Goal: Task Accomplishment & Management: Manage account settings

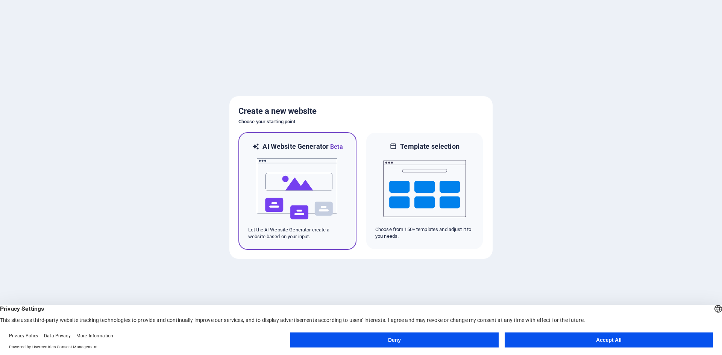
click at [305, 203] on img at bounding box center [297, 189] width 83 height 75
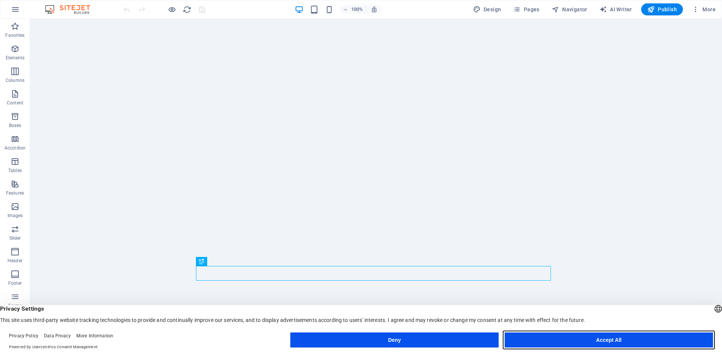
click at [610, 341] on button "Accept All" at bounding box center [609, 340] width 208 height 15
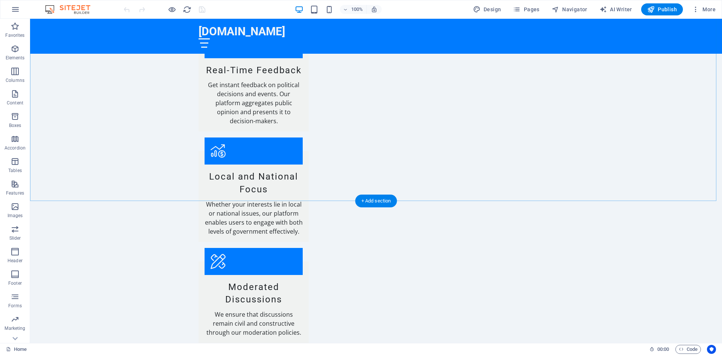
scroll to position [995, 0]
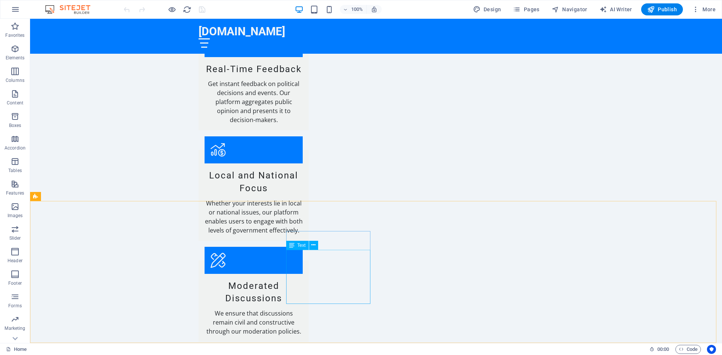
click at [297, 249] on div "Text" at bounding box center [297, 245] width 23 height 9
click at [296, 244] on div "Text" at bounding box center [297, 245] width 23 height 9
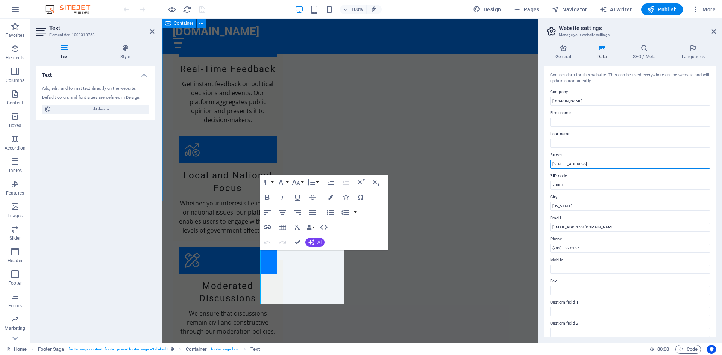
drag, startPoint x: 742, startPoint y: 184, endPoint x: 517, endPoint y: 165, distance: 225.7
type input "[STREET_ADDRESS][PERSON_NAME]"
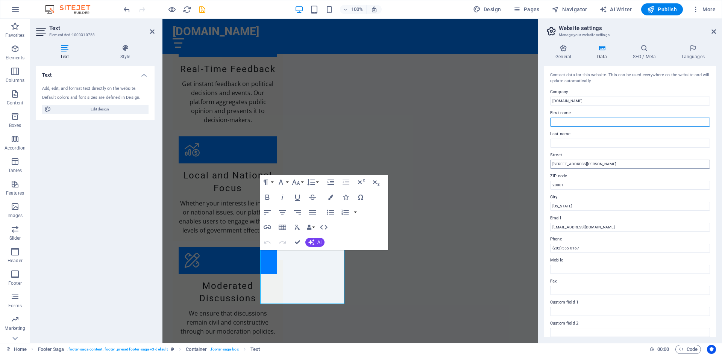
type input "Tomeka"
type input "Robinson"
drag, startPoint x: 571, startPoint y: 185, endPoint x: 538, endPoint y: 186, distance: 33.1
click at [538, 186] on aside "Website settings Manage your website settings General Data SEO / Meta Languages…" at bounding box center [630, 181] width 184 height 325
type input "28328"
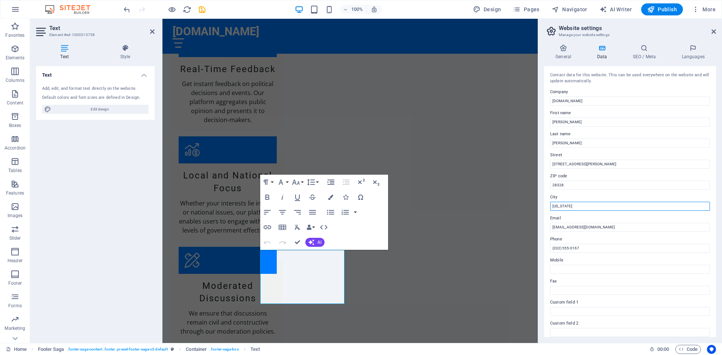
click at [570, 206] on input "Washington" at bounding box center [630, 206] width 160 height 9
drag, startPoint x: 744, startPoint y: 223, endPoint x: 523, endPoint y: 208, distance: 221.3
type input "z"
type input "[PERSON_NAME]"
click at [566, 229] on input "support@politickme.com" at bounding box center [630, 227] width 160 height 9
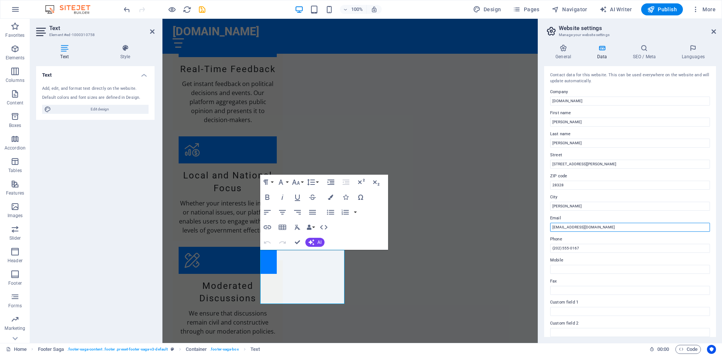
drag, startPoint x: 605, startPoint y: 225, endPoint x: 552, endPoint y: 228, distance: 52.7
click at [552, 228] on input "support@politickme.com" at bounding box center [630, 227] width 160 height 9
type input "[EMAIL_ADDRESS][DOMAIN_NAME]"
click at [565, 251] on input "(202) 555-0167" at bounding box center [630, 248] width 160 height 9
drag, startPoint x: 580, startPoint y: 248, endPoint x: 539, endPoint y: 248, distance: 41.4
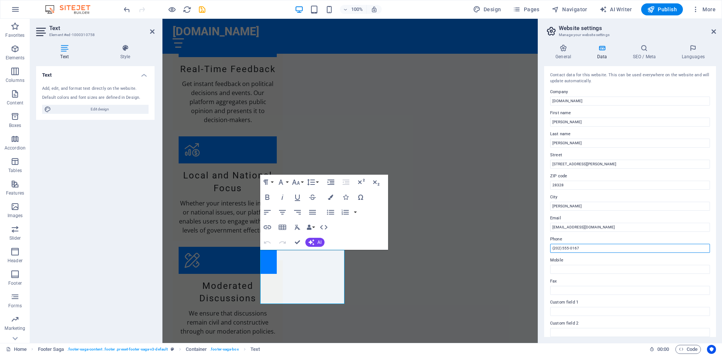
click at [539, 248] on aside "Website settings Manage your website settings General Data SEO / Meta Languages…" at bounding box center [630, 181] width 184 height 325
type input "9103364483"
click at [566, 268] on input "Mobile" at bounding box center [630, 269] width 160 height 9
click at [560, 288] on input "Fax" at bounding box center [630, 290] width 160 height 9
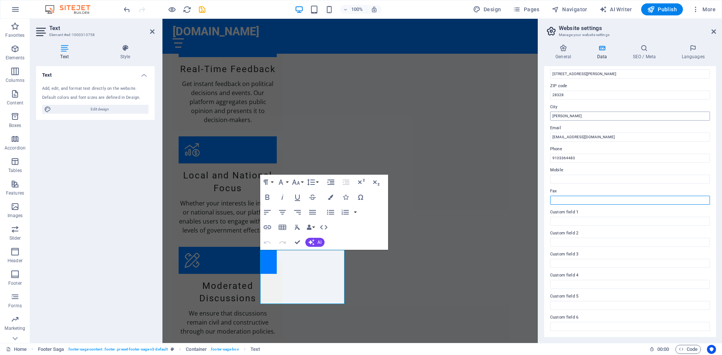
scroll to position [0, 0]
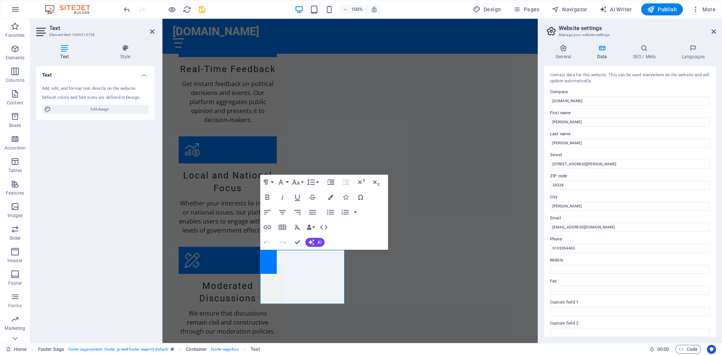
click at [602, 47] on icon at bounding box center [601, 48] width 33 height 8
click at [647, 49] on icon at bounding box center [644, 48] width 46 height 8
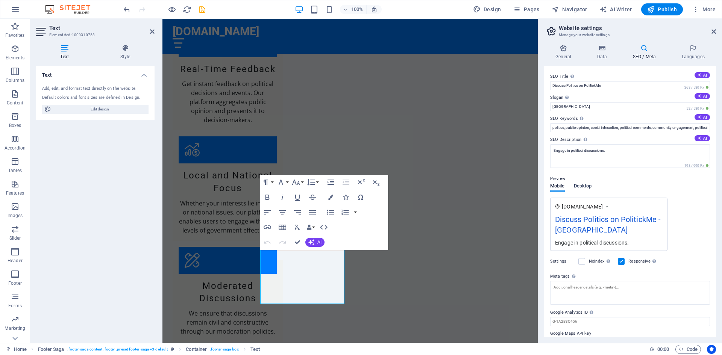
click at [579, 187] on span "Desktop" at bounding box center [583, 187] width 18 height 11
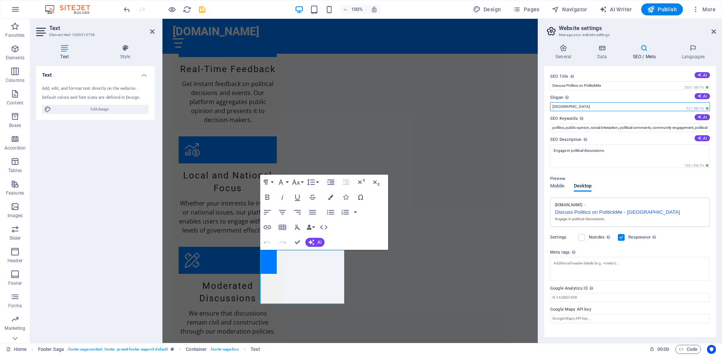
drag, startPoint x: 576, startPoint y: 105, endPoint x: 552, endPoint y: 105, distance: 24.1
click at [552, 105] on input "Berlin" at bounding box center [630, 106] width 160 height 9
type input "Sometimes Politics Tick Me Off"
click at [639, 54] on h4 "SEO / Meta" at bounding box center [645, 52] width 49 height 16
click at [699, 49] on icon at bounding box center [693, 48] width 46 height 8
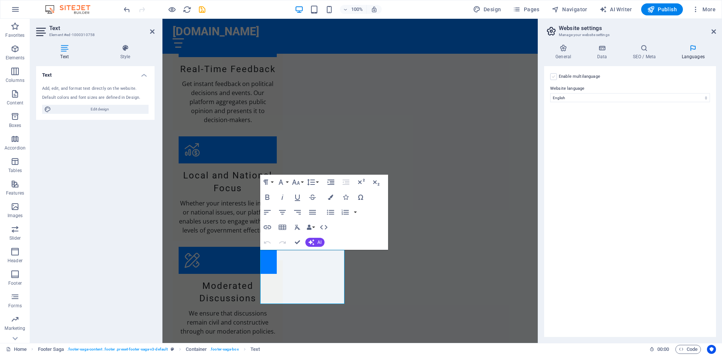
click at [552, 76] on label at bounding box center [553, 76] width 7 height 7
click at [0, 0] on input "Enable multilanguage To disable multilanguage delete all languages until only o…" at bounding box center [0, 0] width 0 height 0
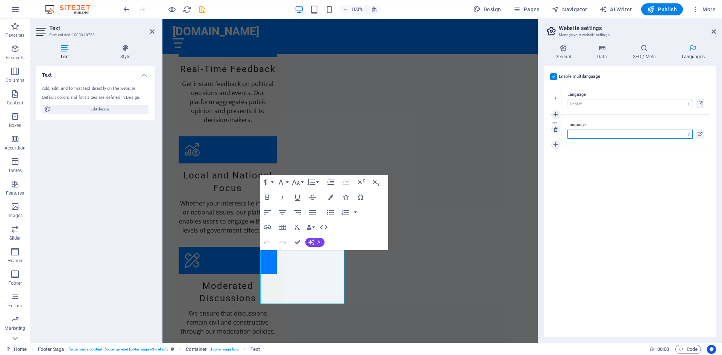
click at [608, 133] on select "Abkhazian Afar Afrikaans Akan Albanian Amharic Arabic Aragonese Armenian Assame…" at bounding box center [629, 134] width 125 height 9
click at [600, 132] on select "Abkhazian Afar Afrikaans Akan Albanian Amharic Arabic Aragonese Armenian Assame…" at bounding box center [629, 134] width 125 height 9
select select "148"
click at [567, 130] on select "Abkhazian Afar Afrikaans Akan Albanian Amharic Arabic Aragonese Armenian Assame…" at bounding box center [629, 134] width 125 height 9
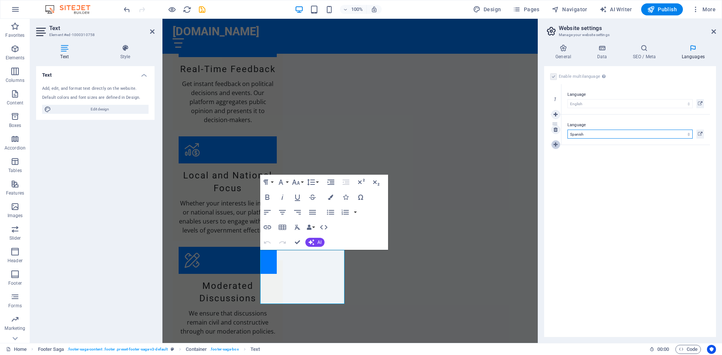
click at [554, 146] on icon at bounding box center [556, 144] width 4 height 5
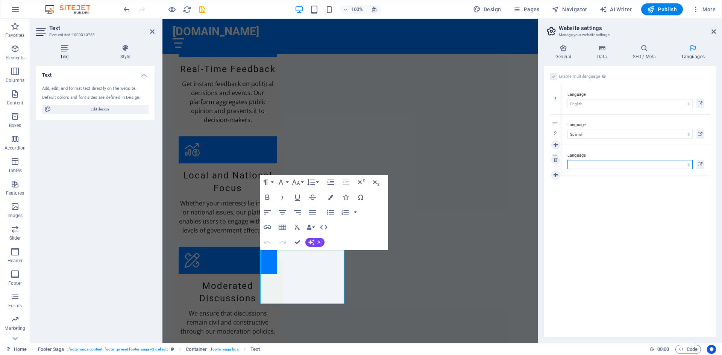
click at [582, 164] on select "Abkhazian Afar Afrikaans Akan Albanian Amharic Arabic Aragonese Armenian Assame…" at bounding box center [629, 164] width 125 height 9
select select "134"
click at [567, 160] on select "Abkhazian Afar Afrikaans Akan Albanian Amharic Arabic Aragonese Armenian Assame…" at bounding box center [629, 164] width 125 height 9
click at [707, 10] on span "More" at bounding box center [704, 10] width 24 height 8
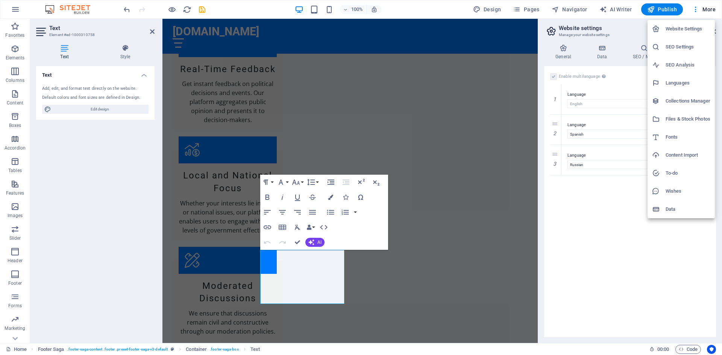
click at [482, 6] on div at bounding box center [361, 177] width 722 height 355
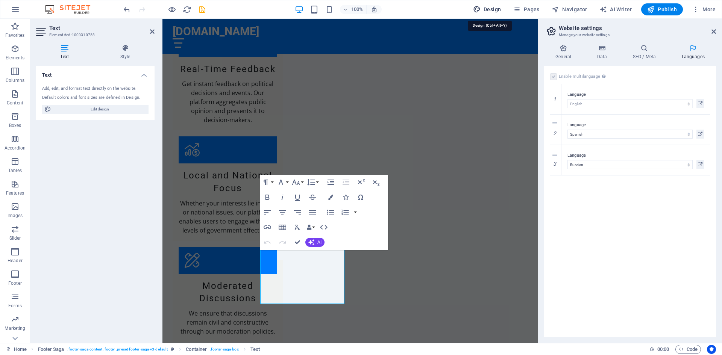
click at [481, 9] on icon "button" at bounding box center [477, 10] width 8 height 8
select select "px"
select select "200"
select select "px"
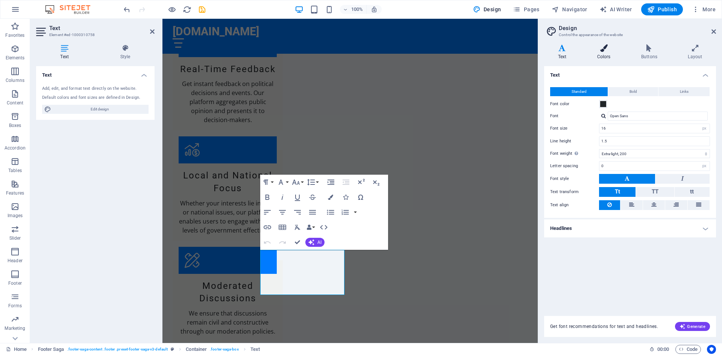
click at [602, 49] on icon at bounding box center [603, 48] width 41 height 8
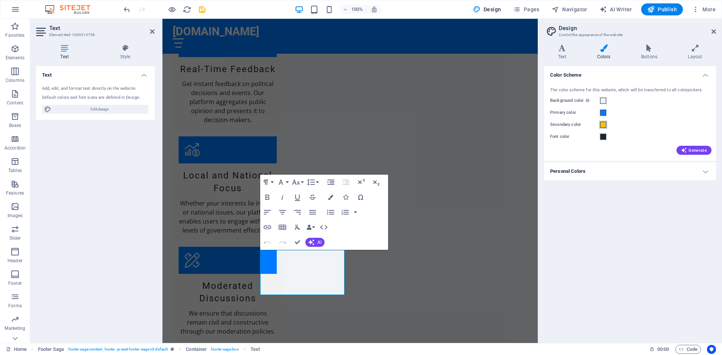
click at [604, 124] on span at bounding box center [603, 125] width 6 height 6
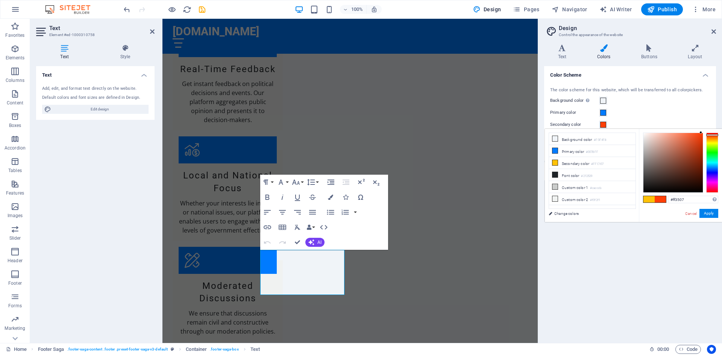
type input "#ff2207"
drag, startPoint x: 710, startPoint y: 140, endPoint x: 710, endPoint y: 134, distance: 6.4
click at [710, 134] on div at bounding box center [712, 134] width 12 height 2
click at [710, 214] on button "Apply" at bounding box center [708, 213] width 19 height 9
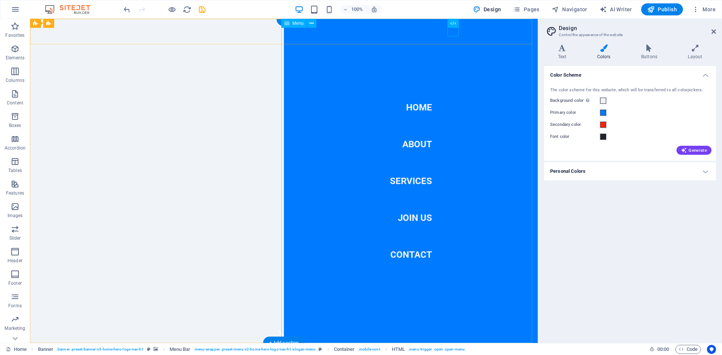
click at [424, 145] on nav "Home About Services Join Us Contact" at bounding box center [411, 181] width 254 height 325
click at [419, 145] on nav "Home About Services Join Us Contact" at bounding box center [411, 181] width 254 height 325
click at [415, 179] on nav "Home About Services Join Us Contact" at bounding box center [411, 181] width 254 height 325
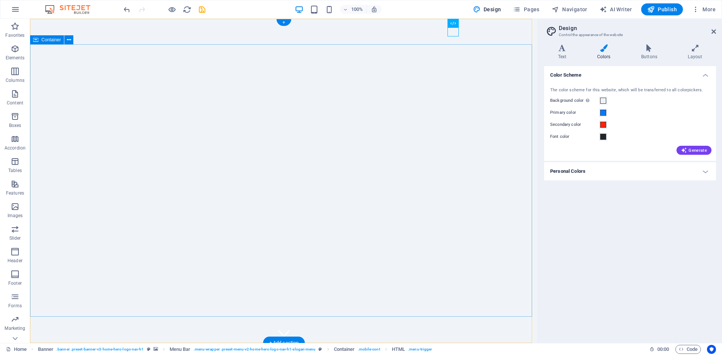
click at [43, 42] on span "Container" at bounding box center [51, 40] width 20 height 5
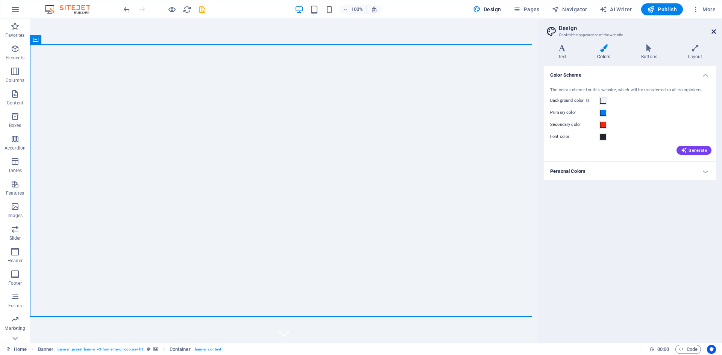
click at [714, 32] on icon at bounding box center [713, 32] width 5 height 6
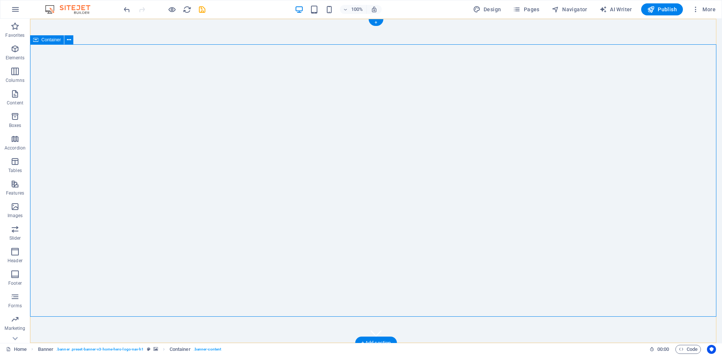
click at [14, 141] on icon "button" at bounding box center [15, 139] width 9 height 9
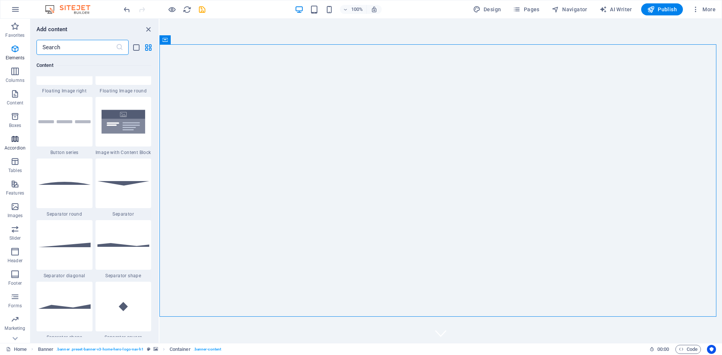
scroll to position [2401, 0]
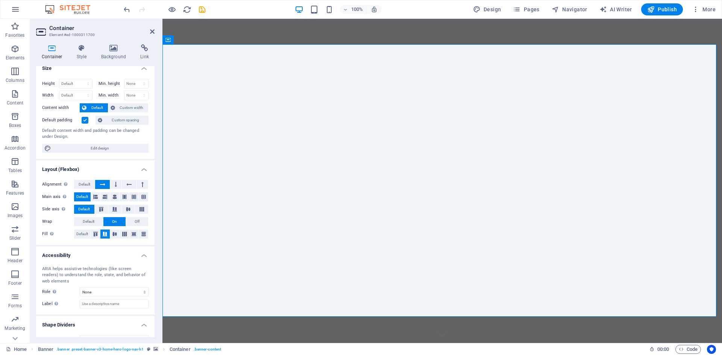
scroll to position [0, 0]
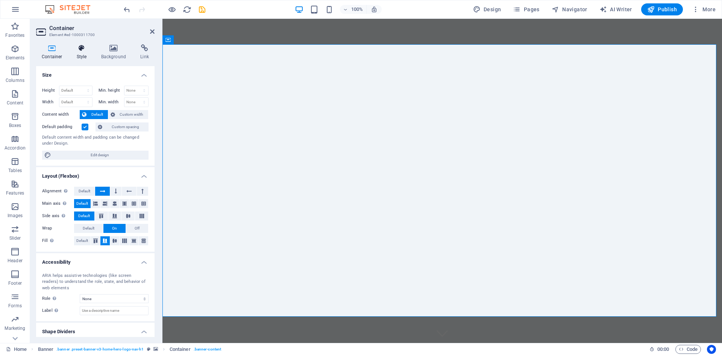
click at [83, 50] on icon at bounding box center [81, 48] width 21 height 8
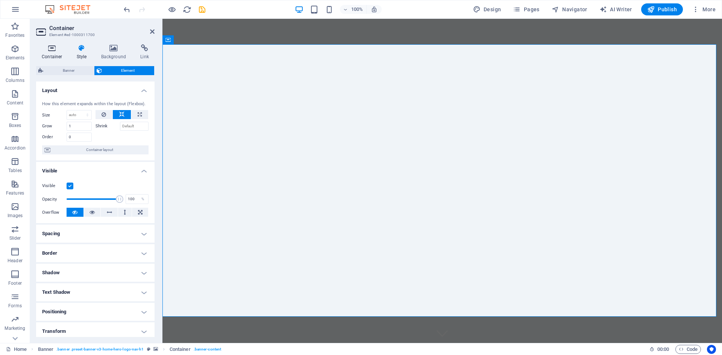
click at [38, 54] on h4 "Container" at bounding box center [53, 52] width 35 height 16
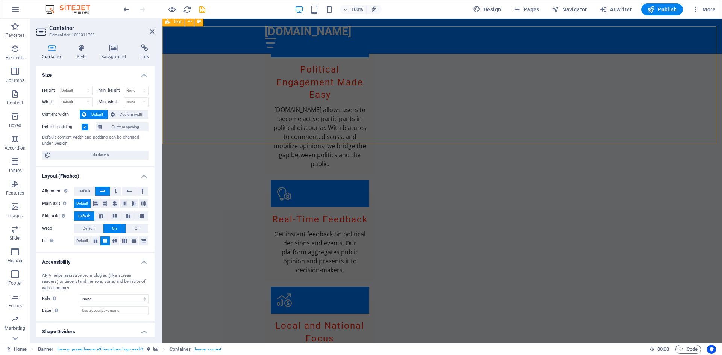
scroll to position [995, 0]
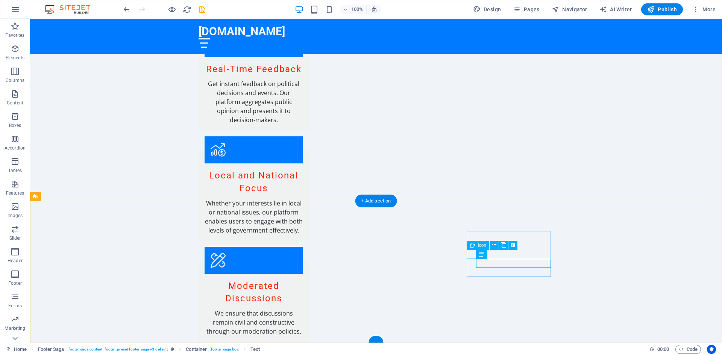
click at [495, 247] on icon at bounding box center [494, 245] width 4 height 8
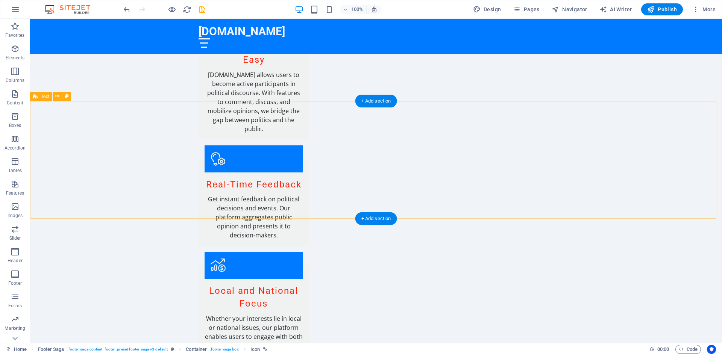
scroll to position [769, 0]
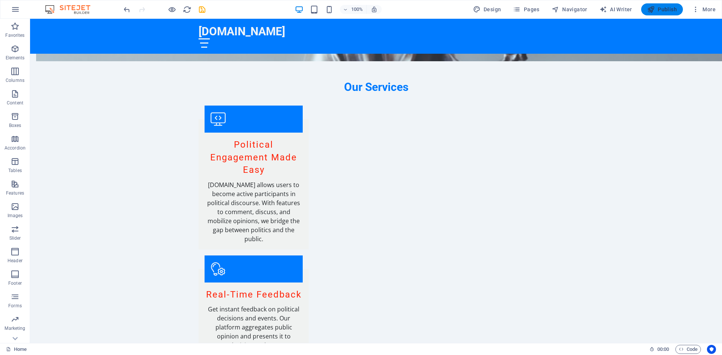
click at [662, 12] on span "Publish" at bounding box center [662, 10] width 30 height 8
checkbox input "false"
click at [655, 6] on icon "button" at bounding box center [651, 10] width 8 height 8
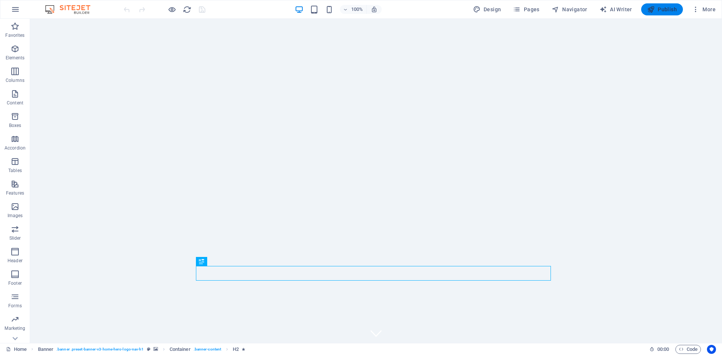
click at [661, 7] on span "Publish" at bounding box center [662, 10] width 30 height 8
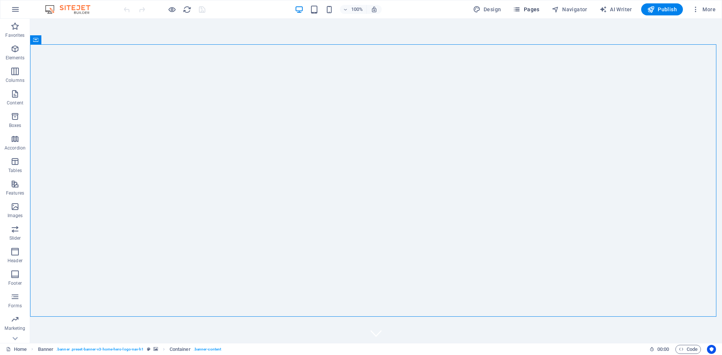
click at [524, 9] on span "Pages" at bounding box center [526, 10] width 26 height 8
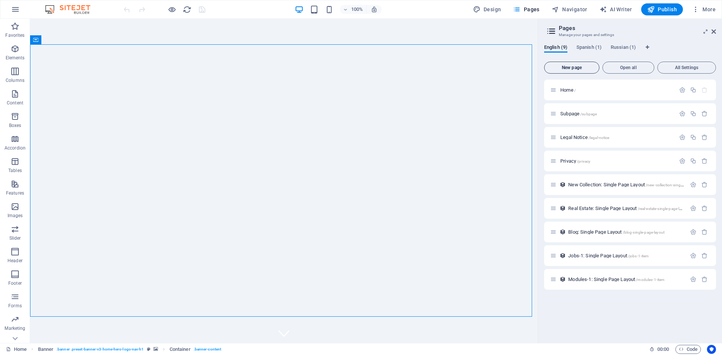
click at [576, 67] on span "New page" at bounding box center [572, 67] width 49 height 5
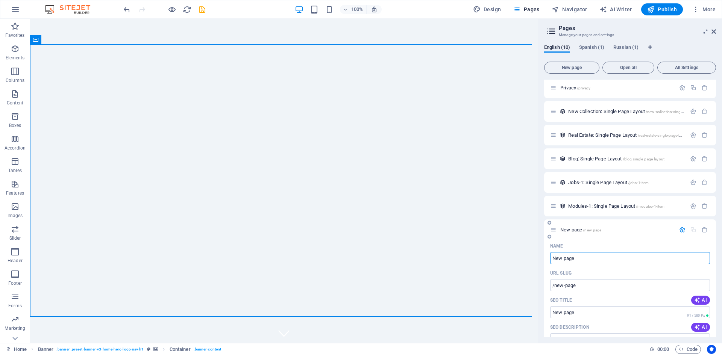
scroll to position [151, 0]
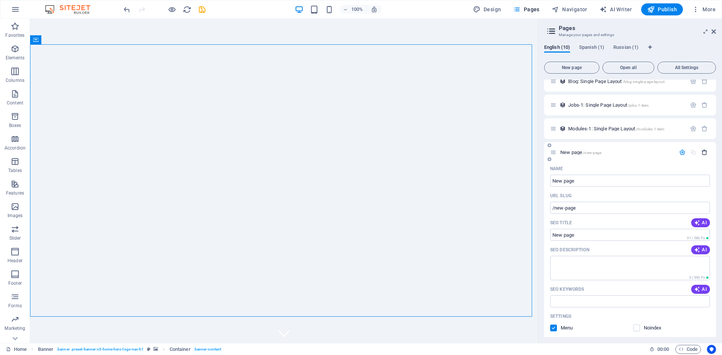
click at [702, 153] on icon "button" at bounding box center [704, 152] width 6 height 6
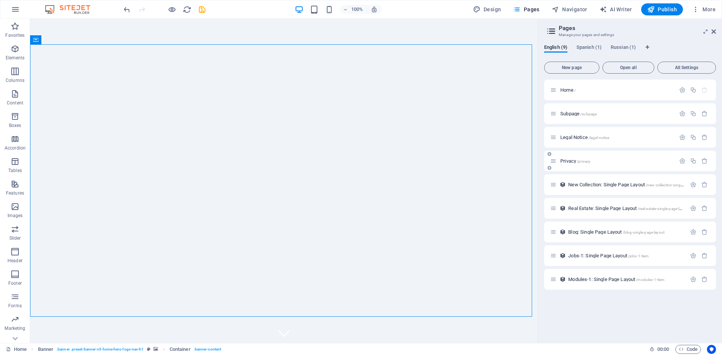
scroll to position [0, 0]
click at [48, 40] on span "Container" at bounding box center [51, 40] width 20 height 5
click at [484, 11] on span "Design" at bounding box center [487, 10] width 28 height 8
select select "px"
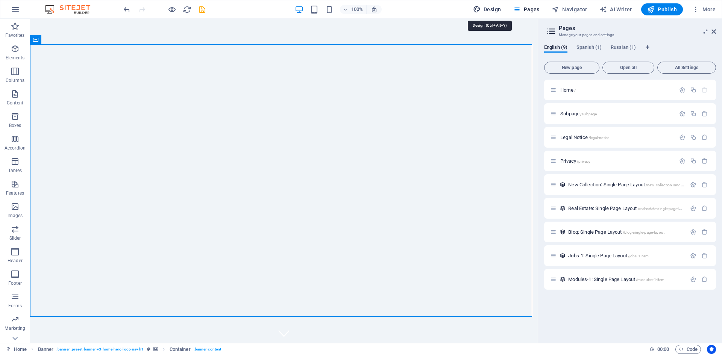
select select "200"
select select "px"
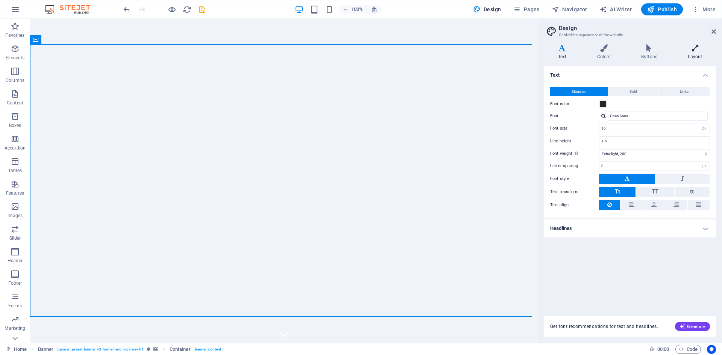
click at [697, 52] on h4 "Layout" at bounding box center [695, 52] width 42 height 16
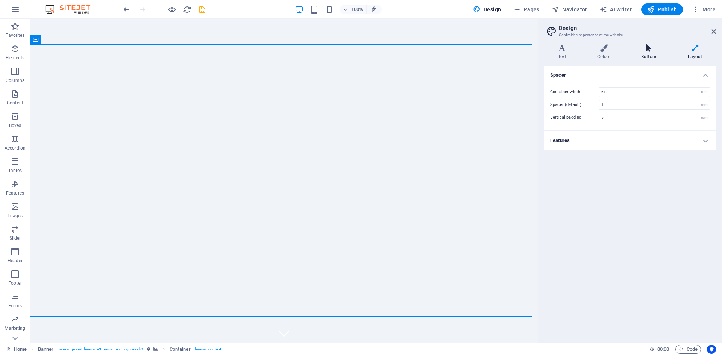
click at [648, 52] on h4 "Buttons" at bounding box center [650, 52] width 47 height 16
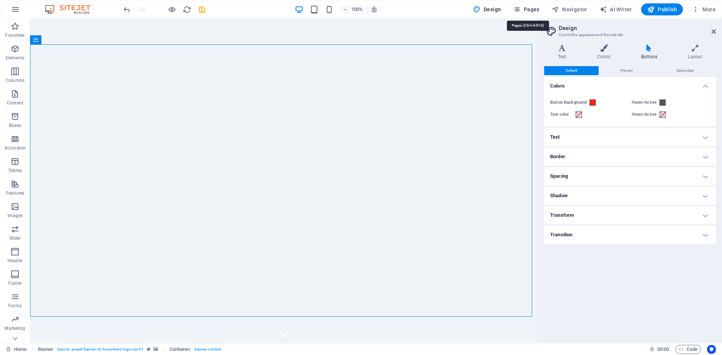
click at [532, 9] on span "Pages" at bounding box center [526, 10] width 26 height 8
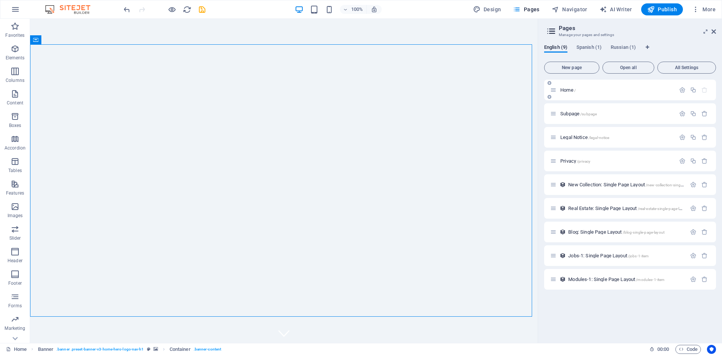
click at [549, 97] on icon at bounding box center [550, 97] width 4 height 5
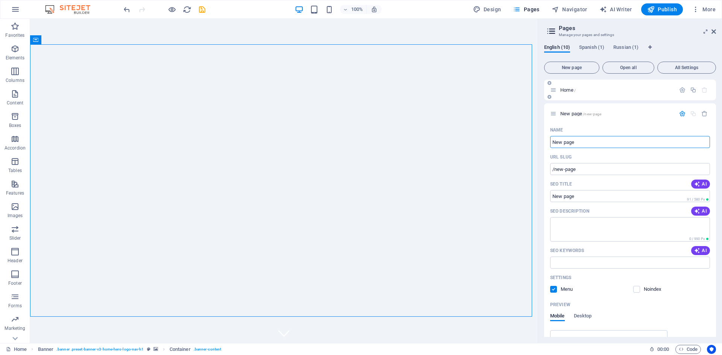
click at [549, 97] on icon at bounding box center [550, 97] width 4 height 5
click at [702, 112] on icon "button" at bounding box center [704, 114] width 6 height 6
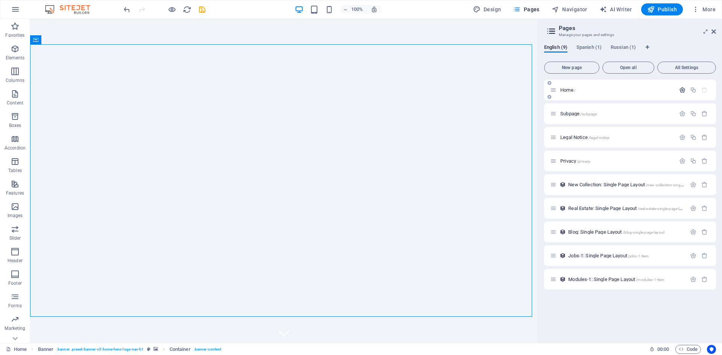
click at [681, 90] on icon "button" at bounding box center [682, 90] width 6 height 6
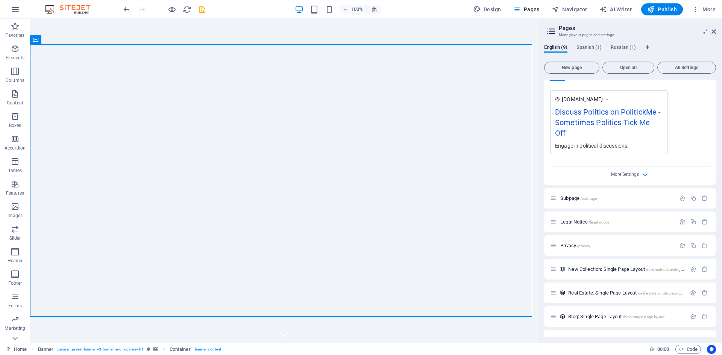
scroll to position [246, 0]
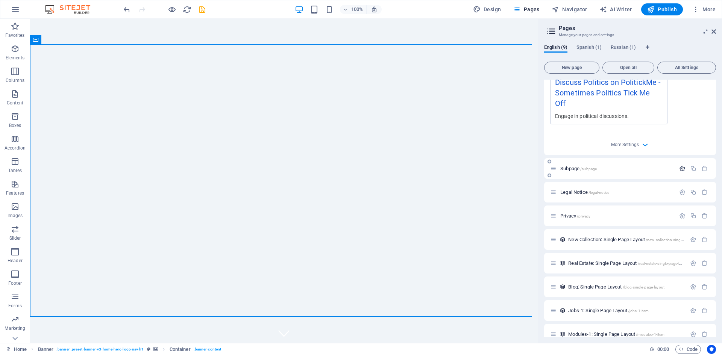
click at [679, 165] on icon "button" at bounding box center [682, 168] width 6 height 6
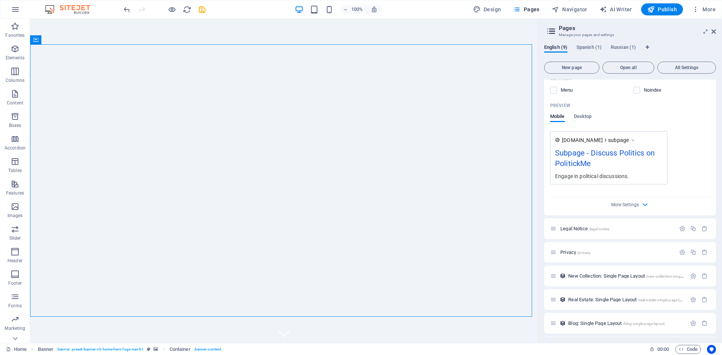
scroll to position [537, 0]
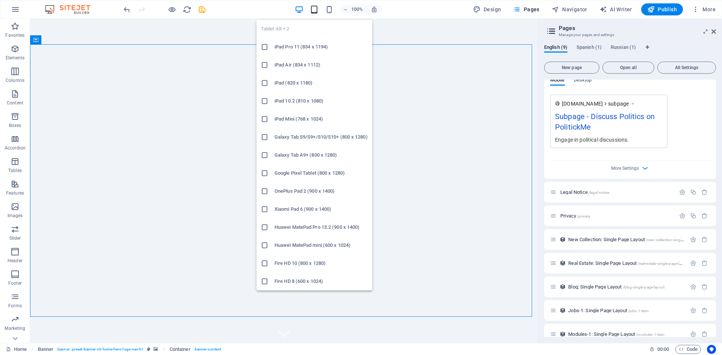
click at [316, 10] on icon "button" at bounding box center [314, 9] width 9 height 9
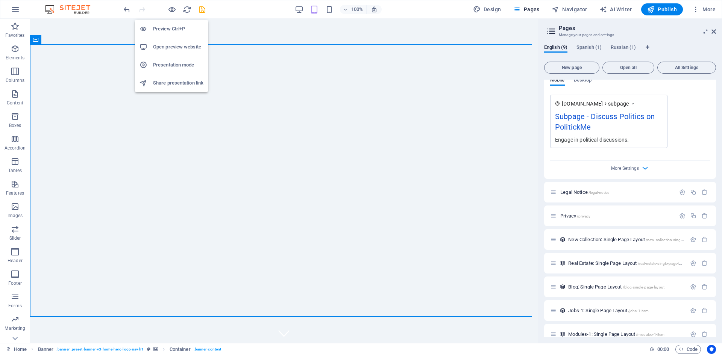
click at [170, 28] on h6 "Preview Ctrl+P" at bounding box center [178, 28] width 50 height 9
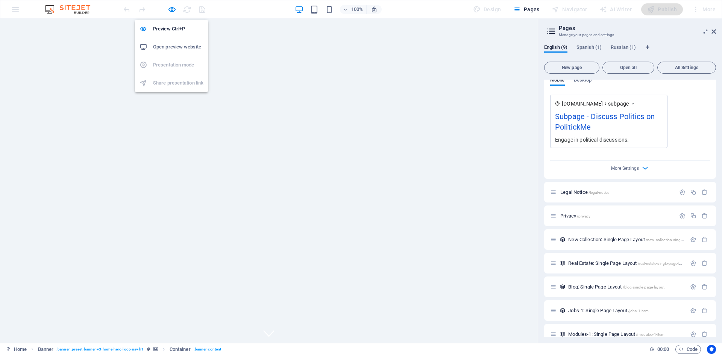
click at [178, 48] on h6 "Open preview website" at bounding box center [178, 46] width 50 height 9
click at [170, 11] on icon "button" at bounding box center [172, 9] width 9 height 9
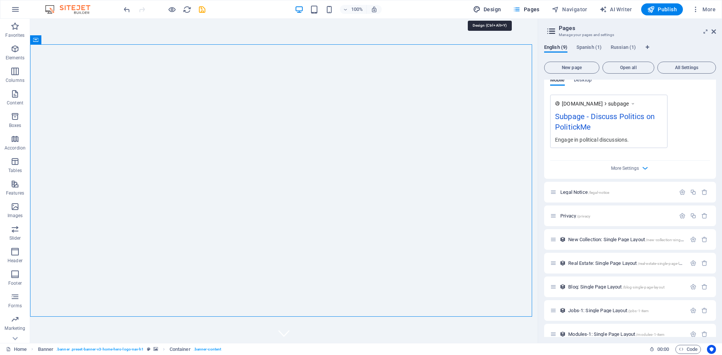
click at [491, 12] on span "Design" at bounding box center [487, 10] width 28 height 8
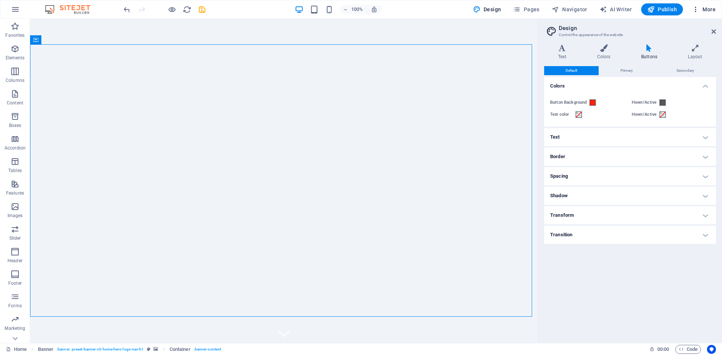
click at [695, 9] on icon "button" at bounding box center [696, 10] width 8 height 8
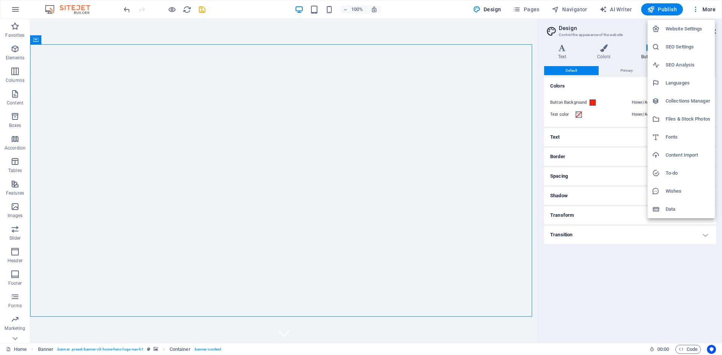
click at [679, 26] on h6 "Website Settings" at bounding box center [688, 28] width 45 height 9
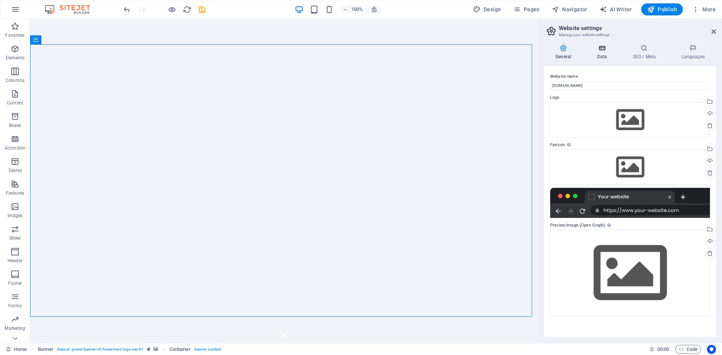
click at [605, 49] on icon at bounding box center [601, 48] width 33 height 8
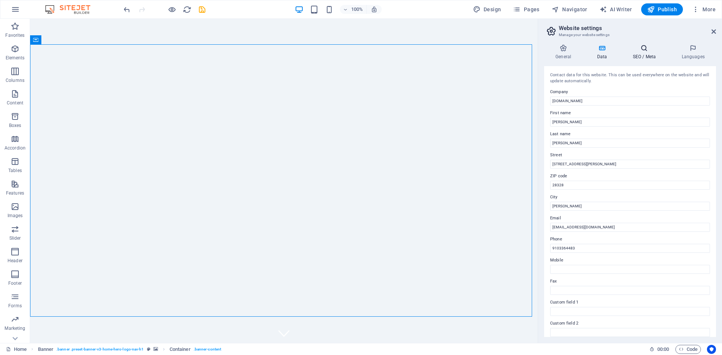
click at [637, 48] on icon at bounding box center [644, 48] width 46 height 8
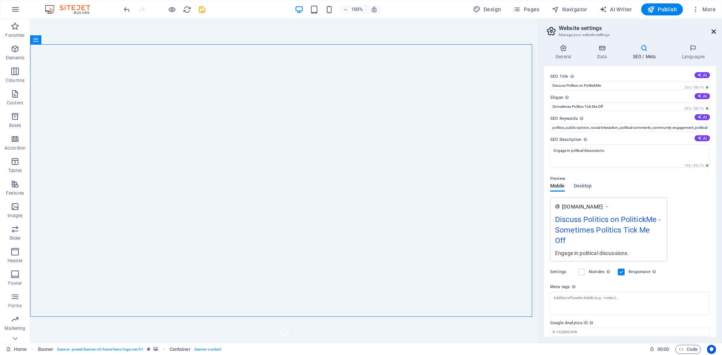
click at [713, 30] on icon at bounding box center [713, 32] width 5 height 6
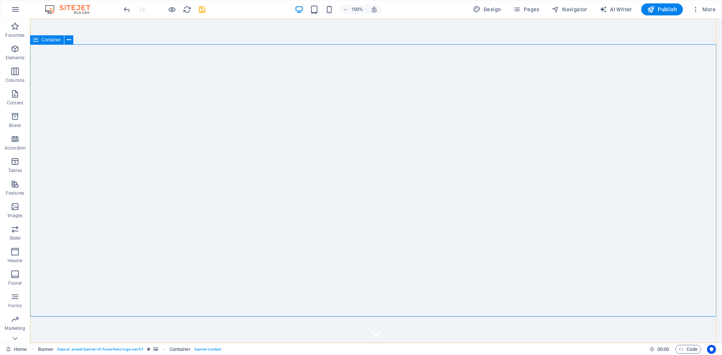
click at [46, 40] on span "Container" at bounding box center [51, 40] width 20 height 5
click at [71, 38] on button at bounding box center [68, 39] width 9 height 9
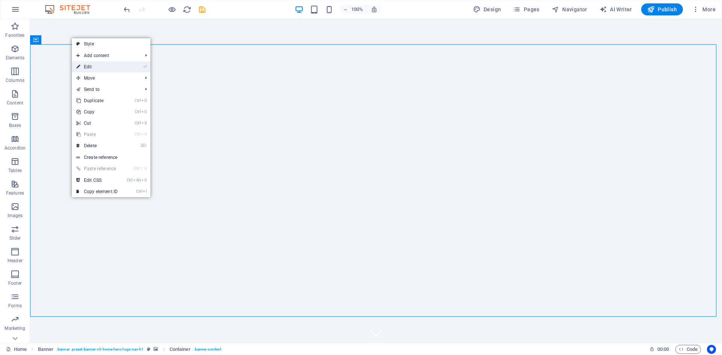
click at [91, 67] on link "⏎ Edit" at bounding box center [97, 66] width 50 height 11
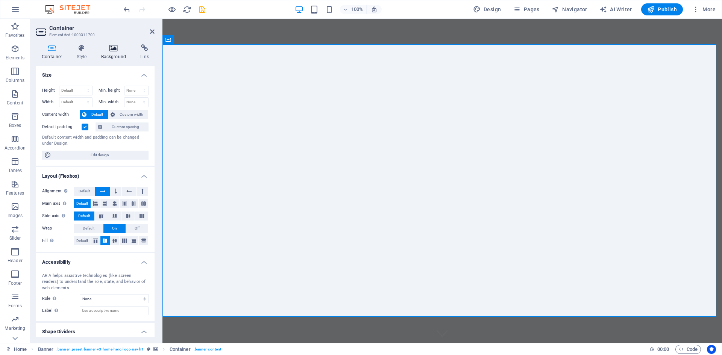
click at [109, 49] on icon at bounding box center [114, 48] width 36 height 8
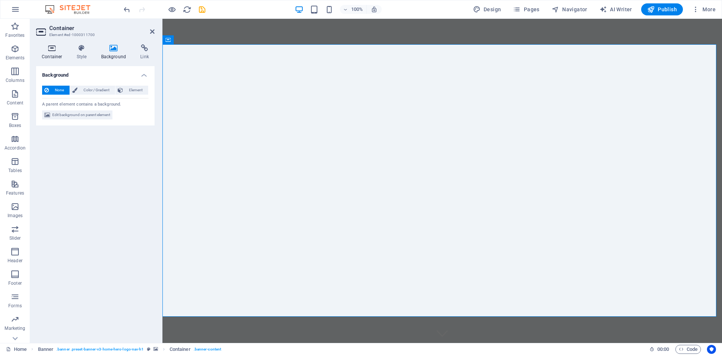
click at [57, 54] on h4 "Container" at bounding box center [53, 52] width 35 height 16
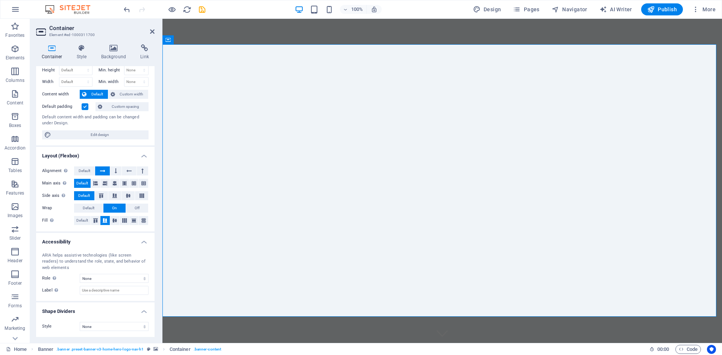
scroll to position [0, 0]
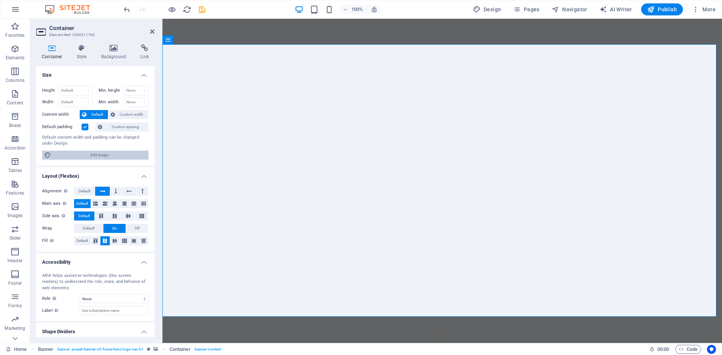
click at [100, 155] on span "Edit design" at bounding box center [99, 155] width 93 height 9
select select "rem"
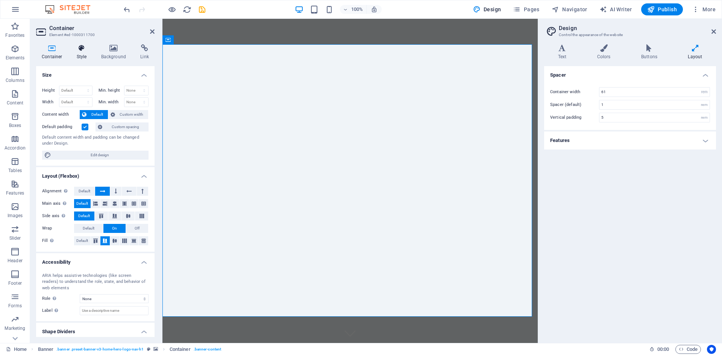
click at [80, 55] on h4 "Style" at bounding box center [83, 52] width 24 height 16
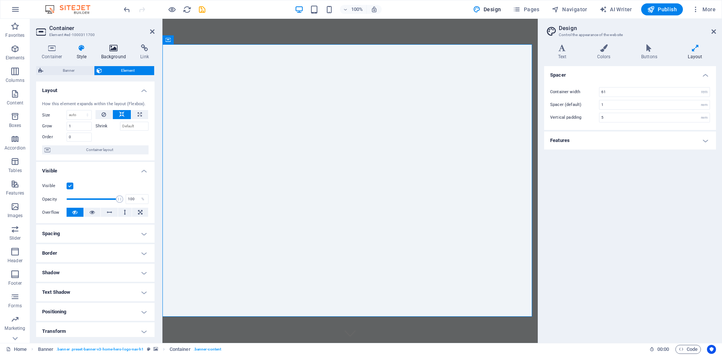
click at [111, 58] on h4 "Background" at bounding box center [115, 52] width 39 height 16
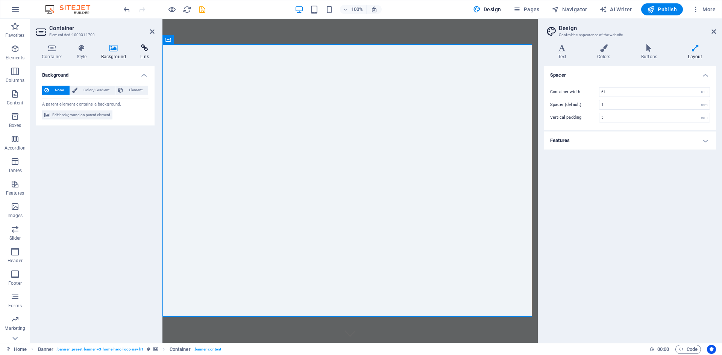
click at [146, 56] on h4 "Link" at bounding box center [145, 52] width 20 height 16
click at [148, 32] on header "Container Element #ed-1000311700" at bounding box center [95, 29] width 118 height 20
click at [153, 31] on icon at bounding box center [152, 32] width 5 height 6
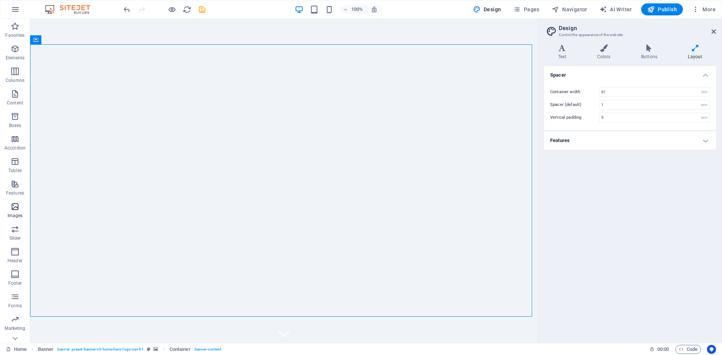
click at [16, 206] on icon "button" at bounding box center [15, 206] width 9 height 9
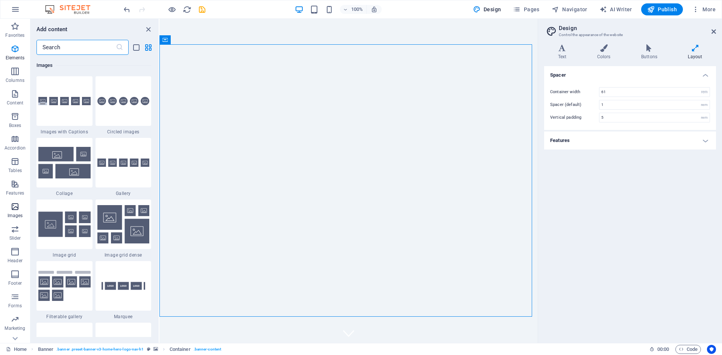
scroll to position [3813, 0]
click at [203, 10] on icon "save" at bounding box center [202, 9] width 9 height 9
checkbox input "false"
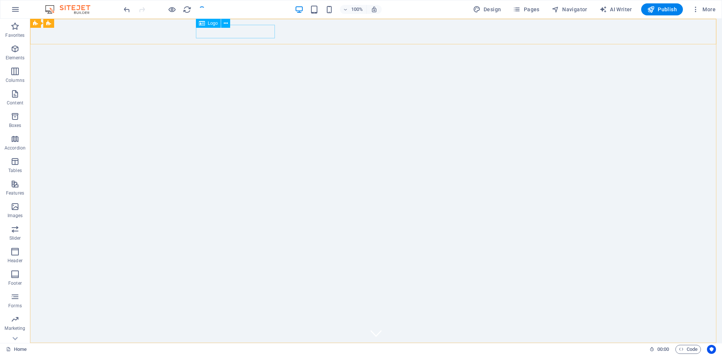
click at [206, 25] on div "Logo" at bounding box center [208, 23] width 25 height 9
click at [204, 24] on icon at bounding box center [202, 23] width 6 height 9
click at [206, 23] on div "Logo" at bounding box center [208, 23] width 25 height 9
select select "px"
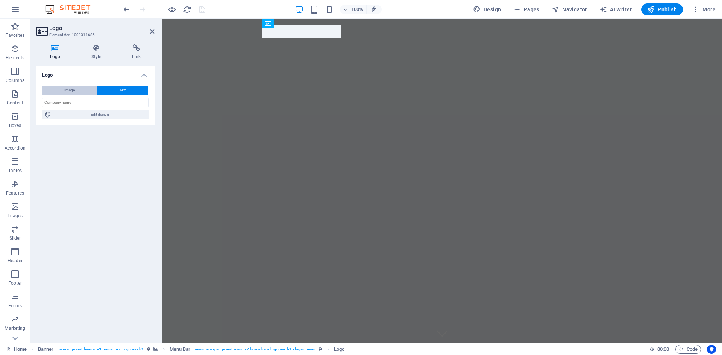
click at [74, 89] on span "Image" at bounding box center [69, 90] width 11 height 9
select select "DISABLED_OPTION_VALUE"
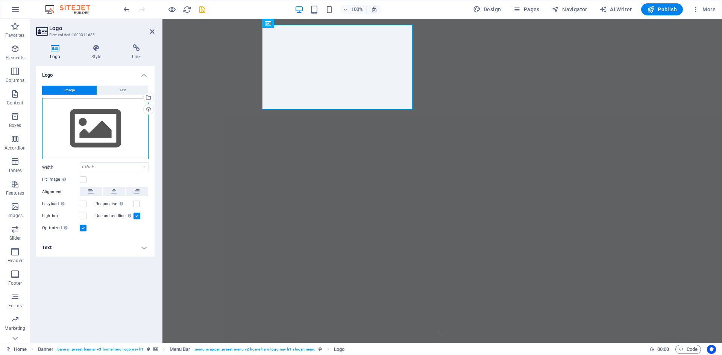
click at [89, 139] on div "Drag files here, click to choose files or select files from Files or our free s…" at bounding box center [95, 129] width 106 height 62
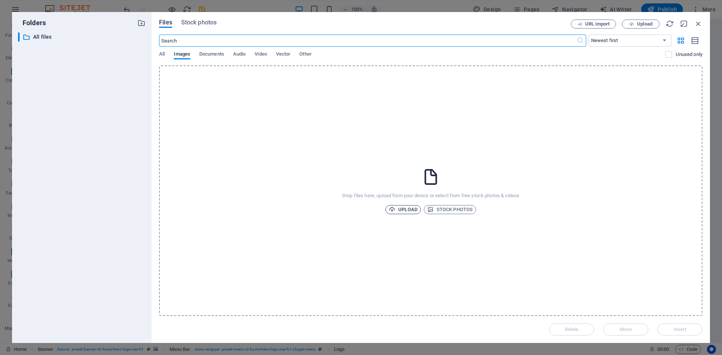
click at [408, 211] on span "Upload" at bounding box center [403, 209] width 29 height 9
drag, startPoint x: 326, startPoint y: 137, endPoint x: 310, endPoint y: 184, distance: 49.7
click at [310, 184] on div "Drop files here, upload from your device or select from free stock photos & vid…" at bounding box center [430, 190] width 543 height 251
drag, startPoint x: 403, startPoint y: 159, endPoint x: 390, endPoint y: 158, distance: 14.0
click at [390, 158] on div "Drop files here, upload from your device or select from free stock photos & vid…" at bounding box center [430, 190] width 543 height 251
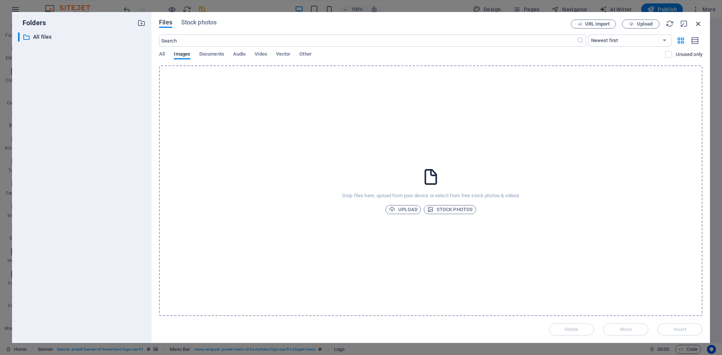
click at [697, 24] on icon "button" at bounding box center [698, 24] width 8 height 8
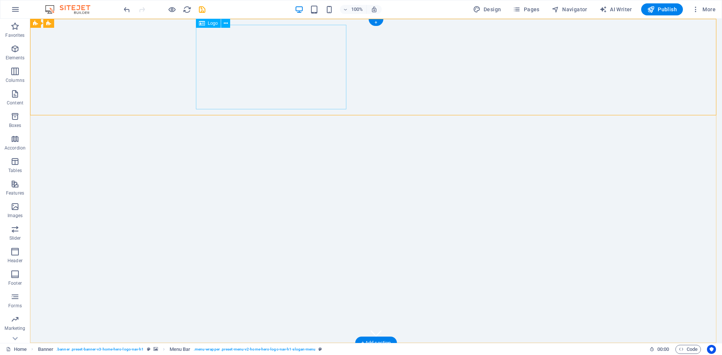
click at [209, 21] on span "Logo" at bounding box center [213, 23] width 10 height 5
click at [209, 25] on span "Logo" at bounding box center [213, 23] width 10 height 5
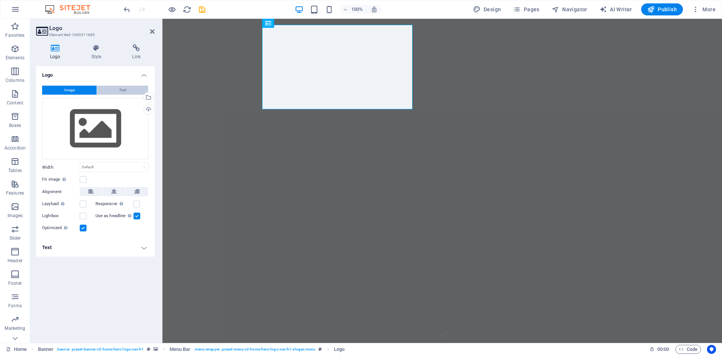
click at [115, 89] on button "Text" at bounding box center [122, 90] width 51 height 9
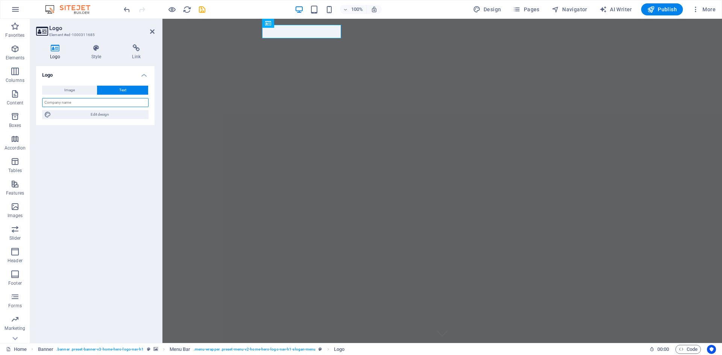
click at [99, 103] on input "text" at bounding box center [95, 102] width 106 height 9
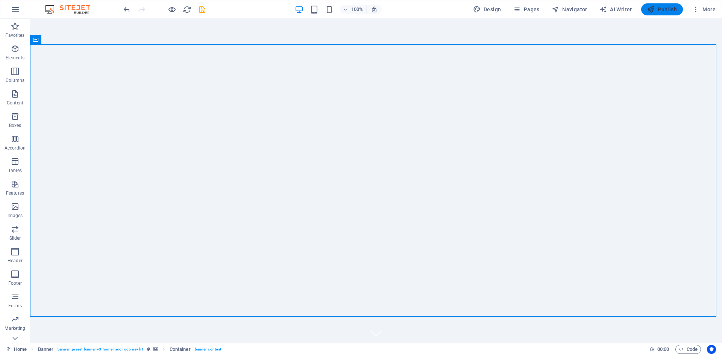
click at [655, 10] on icon "button" at bounding box center [651, 10] width 8 height 8
checkbox input "false"
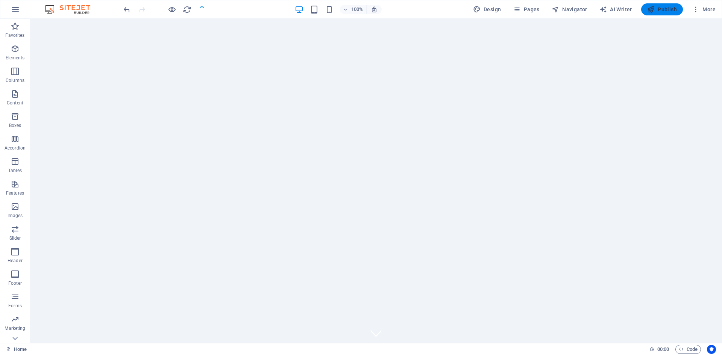
click at [653, 8] on icon "button" at bounding box center [651, 10] width 8 height 8
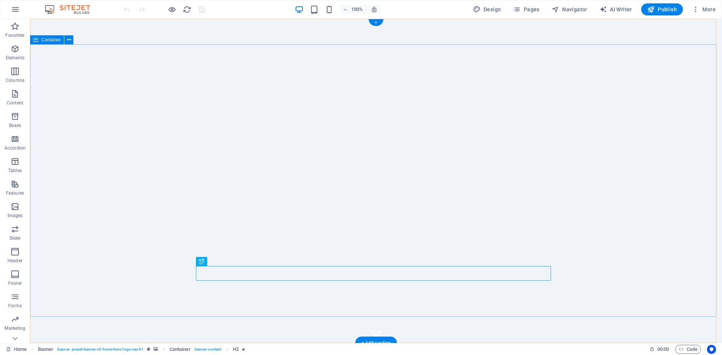
click at [69, 43] on icon at bounding box center [69, 40] width 4 height 8
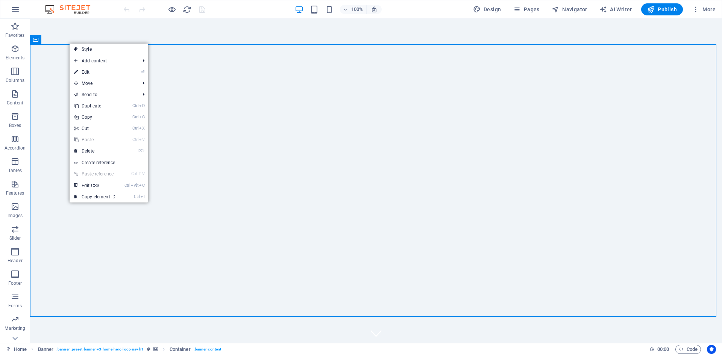
click at [89, 74] on link "⏎ Edit" at bounding box center [95, 72] width 50 height 11
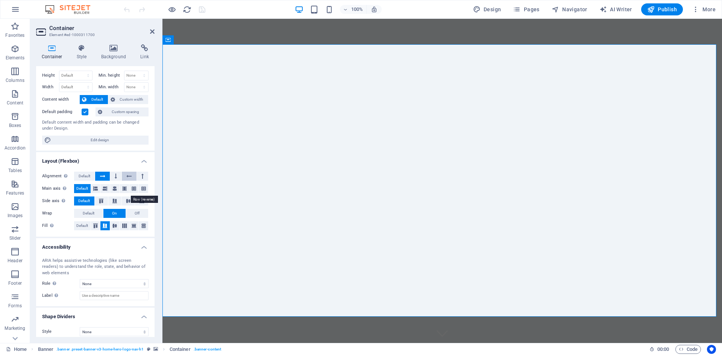
scroll to position [20, 0]
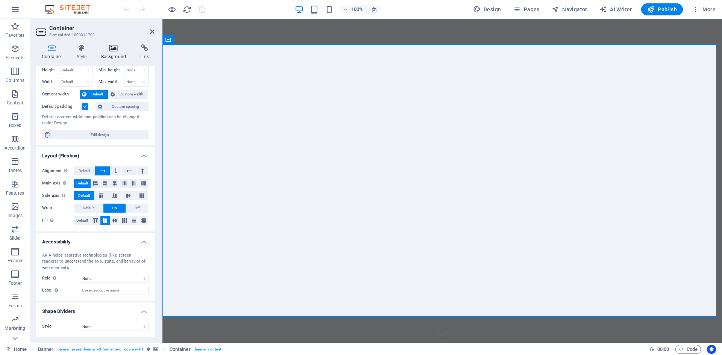
click at [112, 51] on icon at bounding box center [114, 48] width 36 height 8
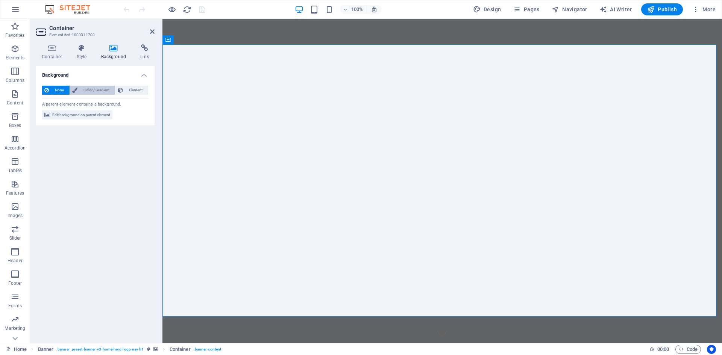
click at [95, 93] on span "Color / Gradient" at bounding box center [96, 90] width 33 height 9
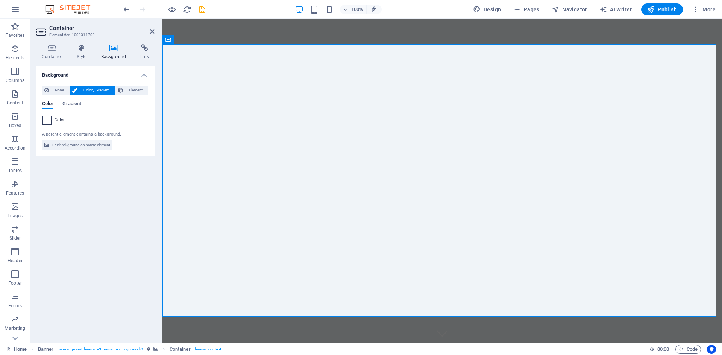
click at [49, 119] on span at bounding box center [47, 120] width 8 height 8
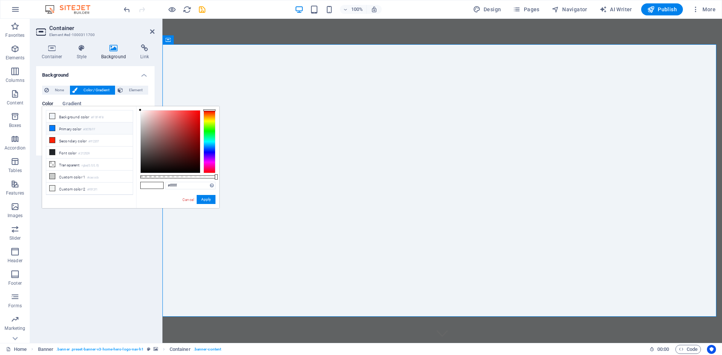
click at [65, 127] on li "Primary color #007BFF" at bounding box center [89, 129] width 86 height 12
type input "#007bff"
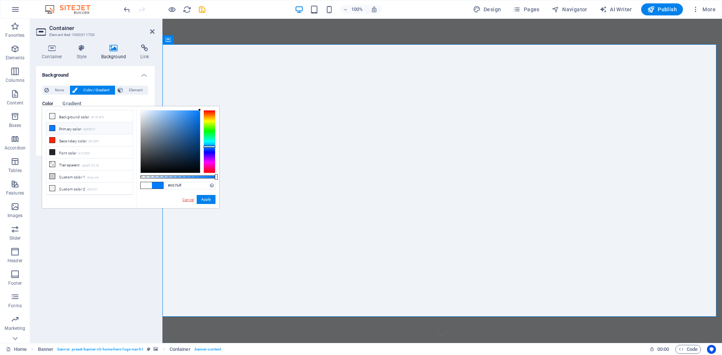
click at [188, 201] on link "Cancel" at bounding box center [188, 200] width 13 height 6
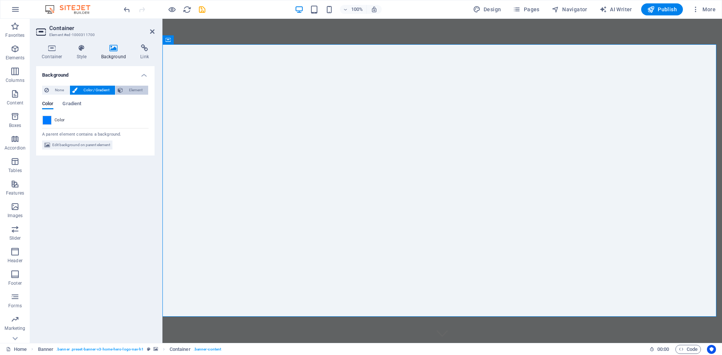
click at [137, 92] on span "Element" at bounding box center [135, 90] width 21 height 9
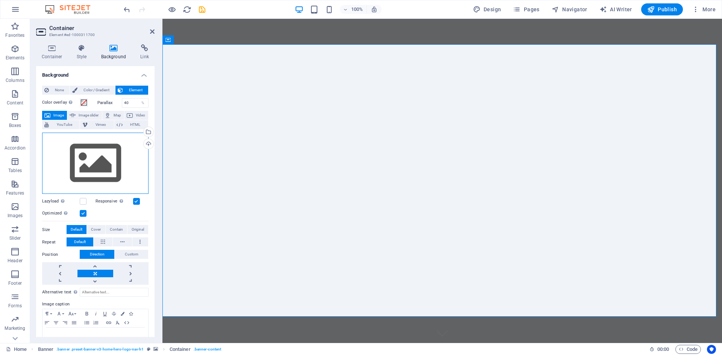
click at [84, 153] on div "Drag files here, click to choose files or select files from Files or our free s…" at bounding box center [95, 164] width 106 height 62
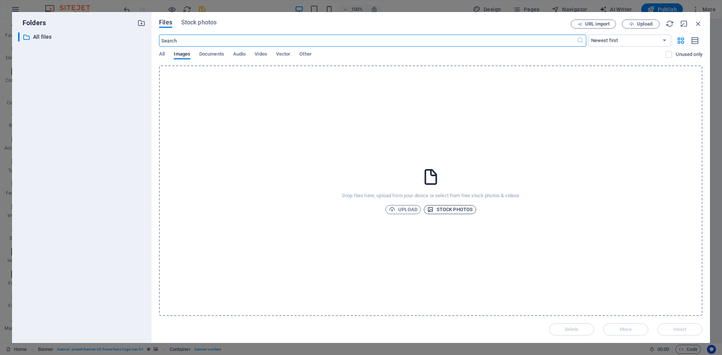
click at [441, 210] on span "Stock photos" at bounding box center [450, 209] width 46 height 9
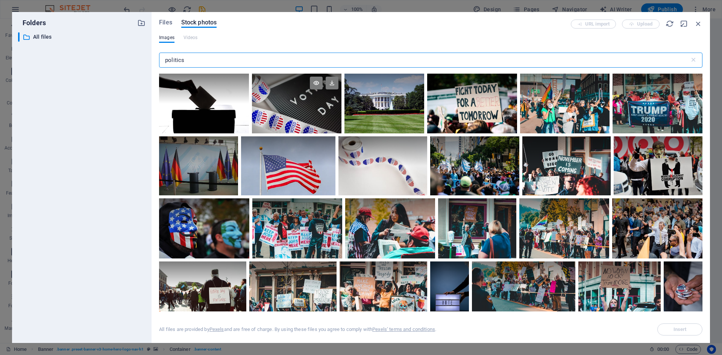
type input "politics"
click at [281, 112] on div at bounding box center [296, 104] width 89 height 60
click at [674, 329] on span "Insert" at bounding box center [679, 330] width 13 height 5
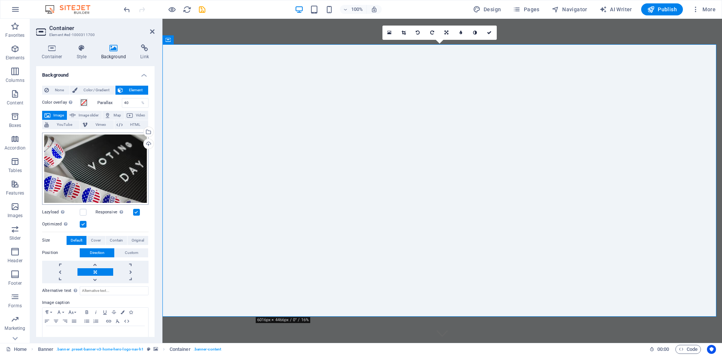
scroll to position [42, 0]
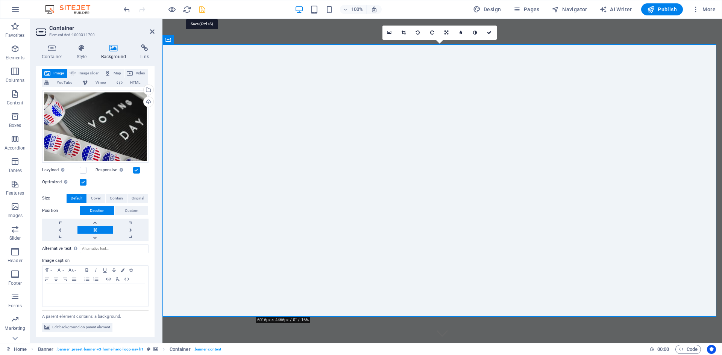
click at [202, 11] on icon "save" at bounding box center [202, 9] width 9 height 9
checkbox input "false"
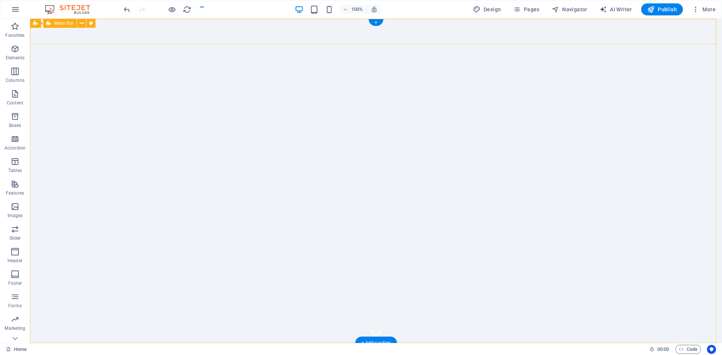
click at [130, 343] on div "politickme.com Home About Services Join Us Contact" at bounding box center [376, 360] width 692 height 35
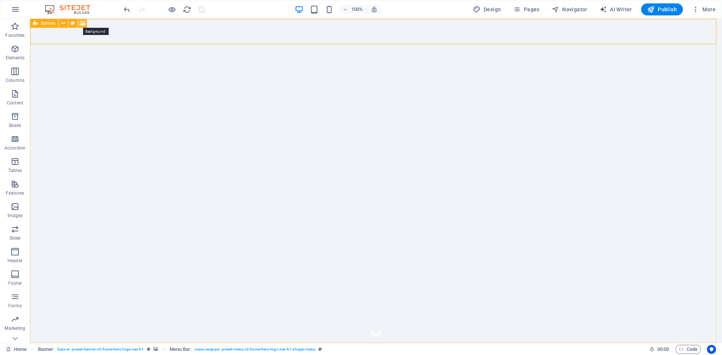
click at [85, 24] on icon at bounding box center [83, 24] width 6 height 8
select select "ms"
select select "s"
select select "progressive"
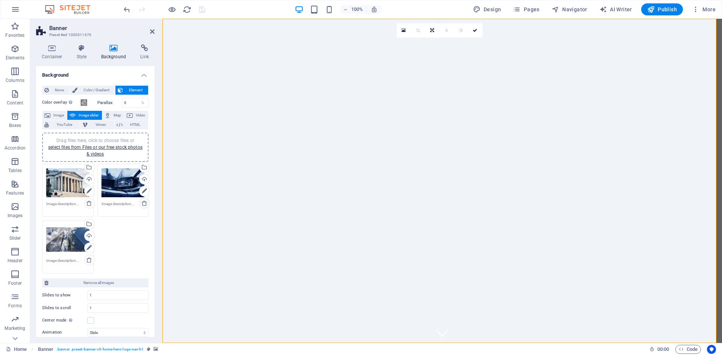
click at [139, 202] on link at bounding box center [144, 203] width 11 height 11
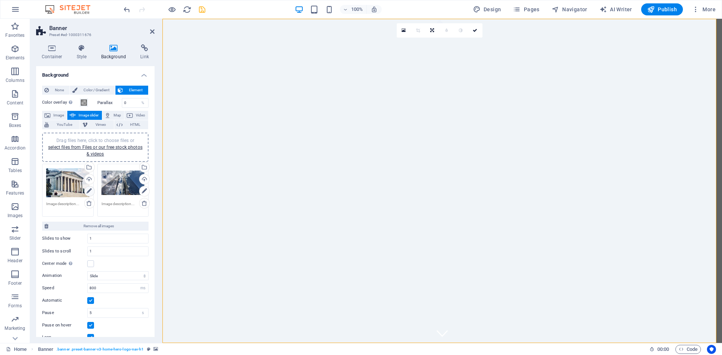
click at [88, 191] on icon at bounding box center [88, 191] width 5 height 9
click at [88, 203] on icon at bounding box center [89, 203] width 6 height 6
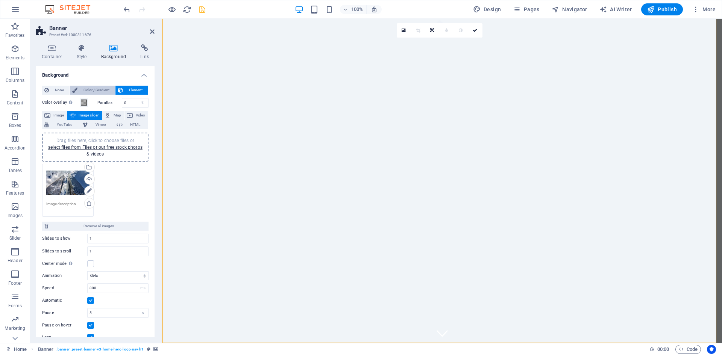
click at [100, 88] on span "Color / Gradient" at bounding box center [96, 90] width 33 height 9
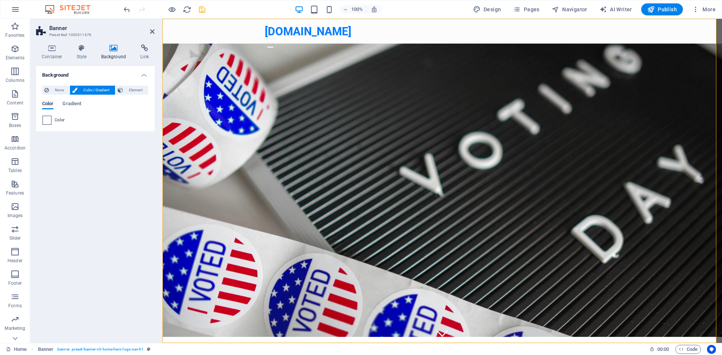
click at [48, 119] on span at bounding box center [47, 120] width 8 height 8
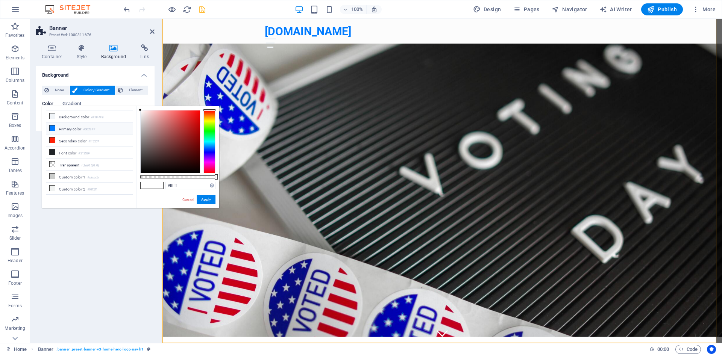
click at [53, 128] on icon at bounding box center [52, 128] width 5 height 5
type input "#007bff"
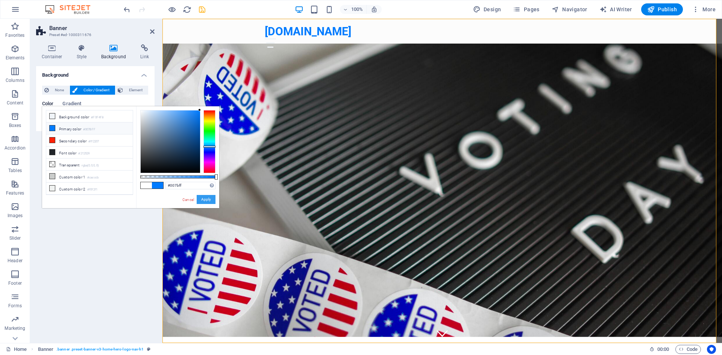
click at [203, 198] on button "Apply" at bounding box center [206, 199] width 19 height 9
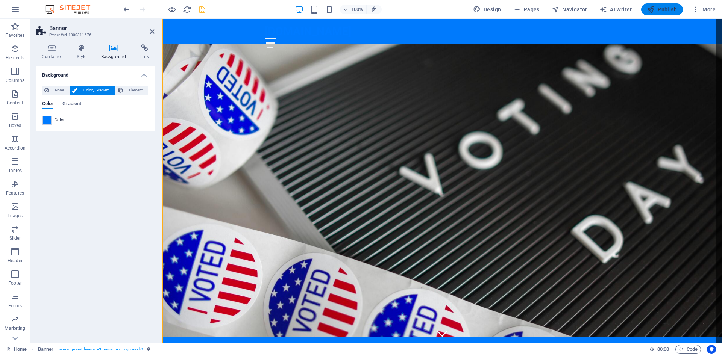
click at [655, 6] on icon "button" at bounding box center [651, 10] width 8 height 8
checkbox input "false"
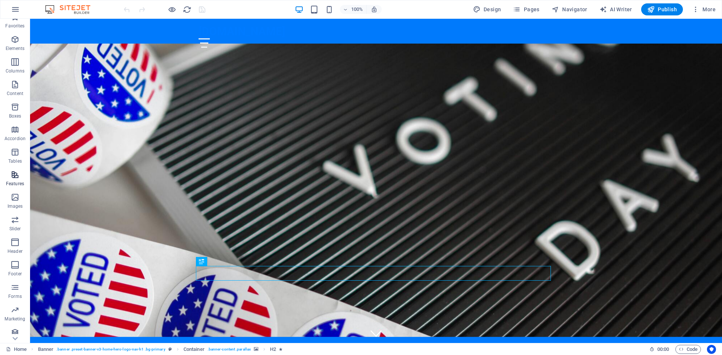
scroll to position [14, 0]
click at [12, 264] on icon "button" at bounding box center [15, 260] width 9 height 9
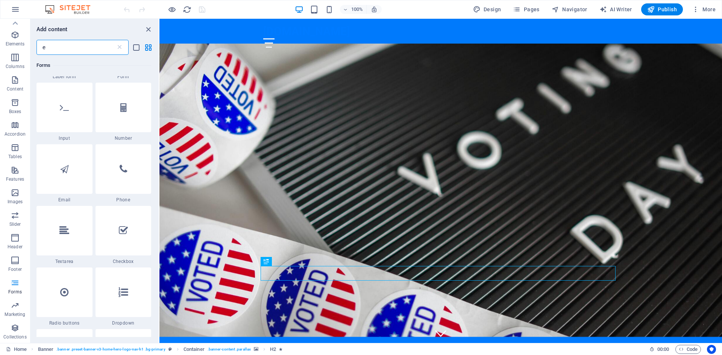
scroll to position [0, 0]
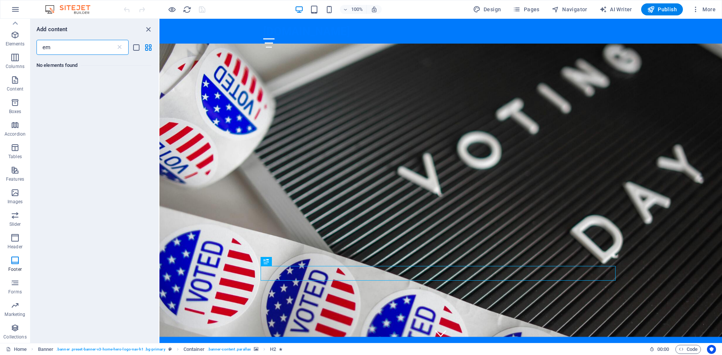
type input "e"
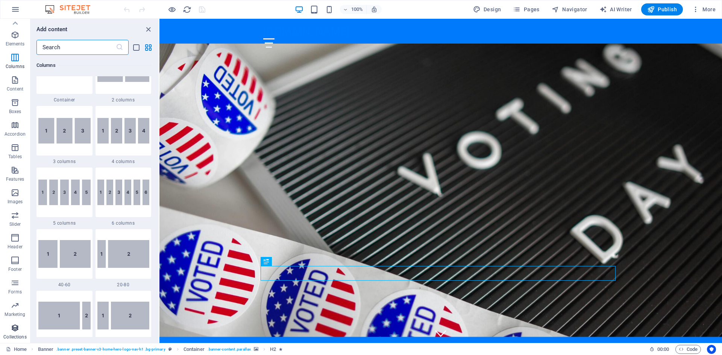
scroll to position [414, 0]
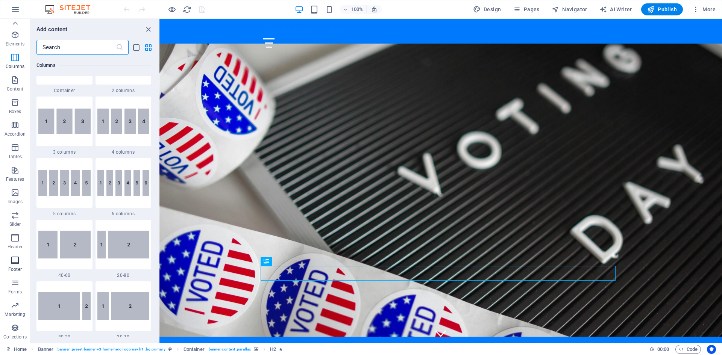
click at [15, 264] on icon "button" at bounding box center [15, 260] width 9 height 9
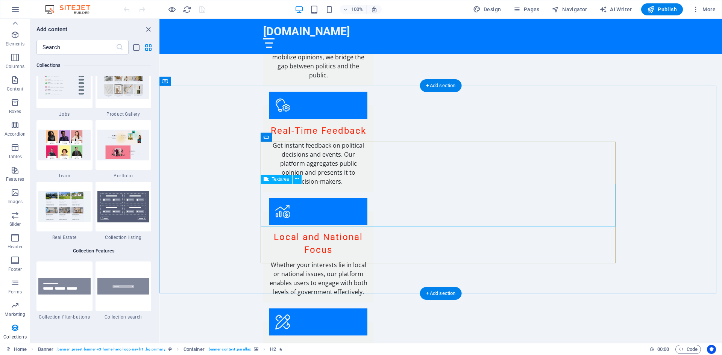
scroll to position [995, 0]
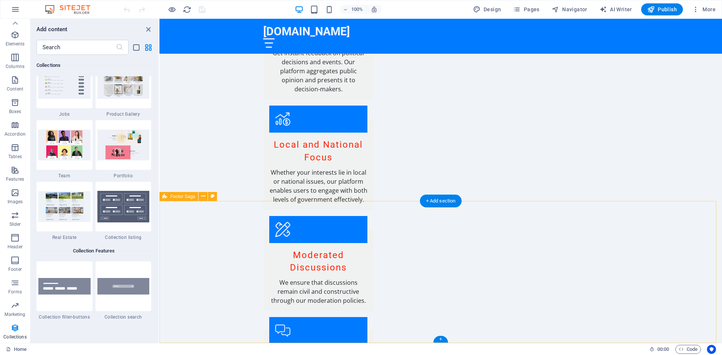
click at [203, 196] on icon at bounding box center [203, 197] width 4 height 8
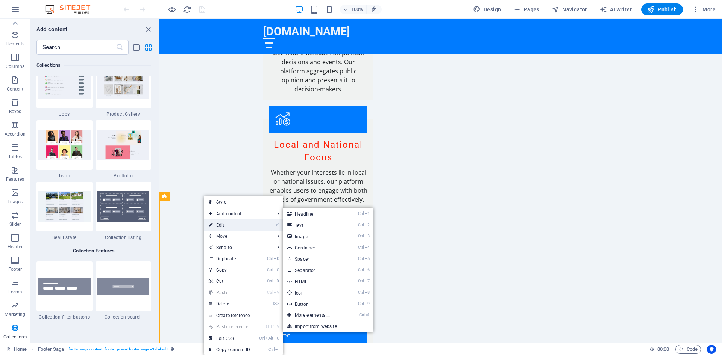
click at [221, 225] on link "⏎ Edit" at bounding box center [229, 225] width 50 height 11
select select "footer"
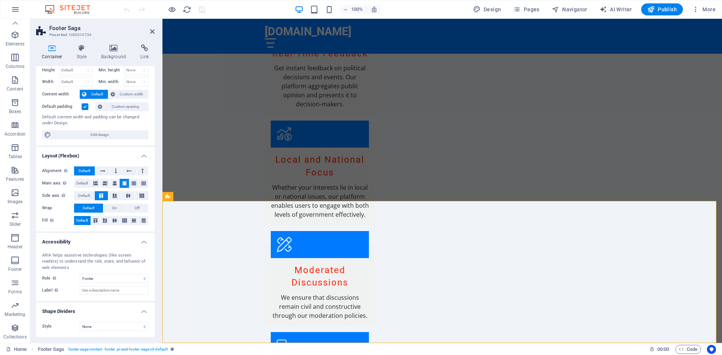
scroll to position [0, 0]
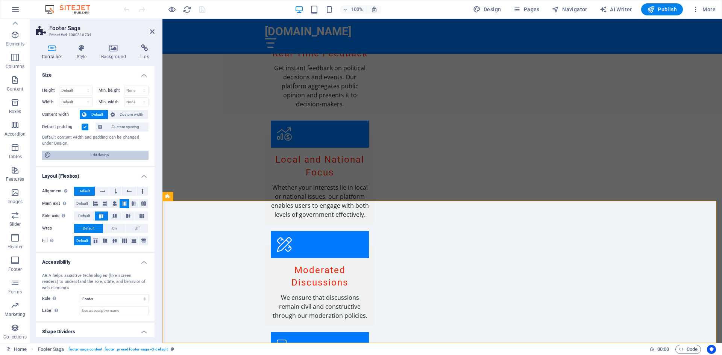
click at [96, 155] on span "Edit design" at bounding box center [99, 155] width 93 height 9
select select "rem"
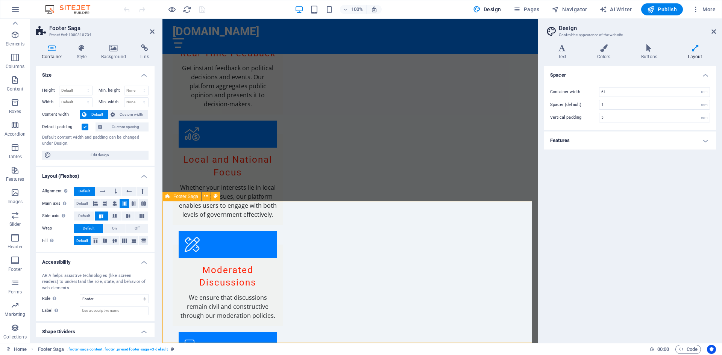
click at [80, 53] on h4 "Style" at bounding box center [83, 52] width 24 height 16
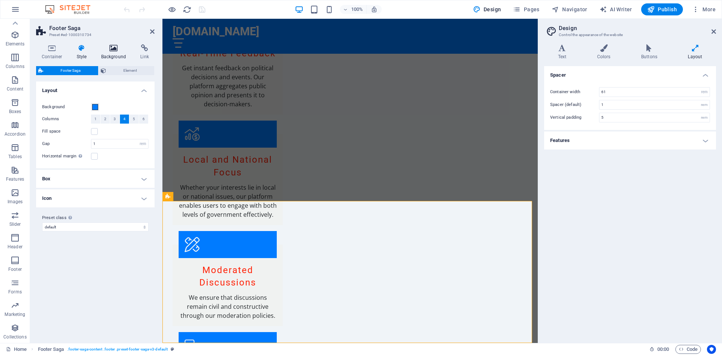
click at [108, 53] on h4 "Background" at bounding box center [115, 52] width 39 height 16
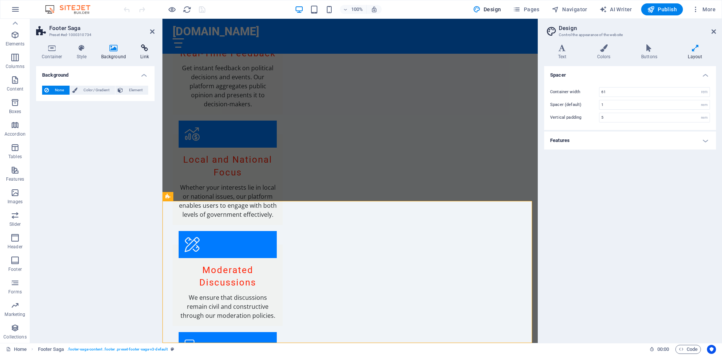
click at [141, 54] on h4 "Link" at bounding box center [145, 52] width 20 height 16
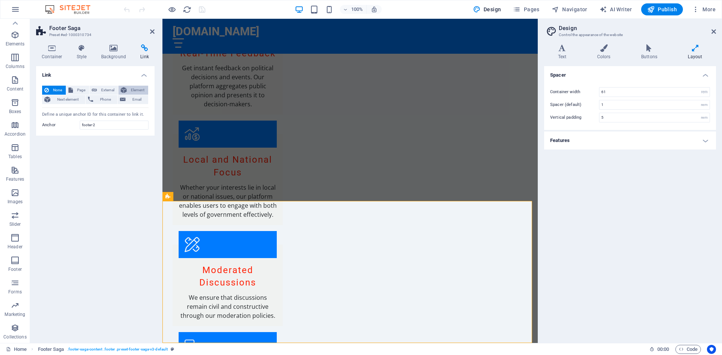
click at [137, 87] on span "Element" at bounding box center [137, 90] width 17 height 9
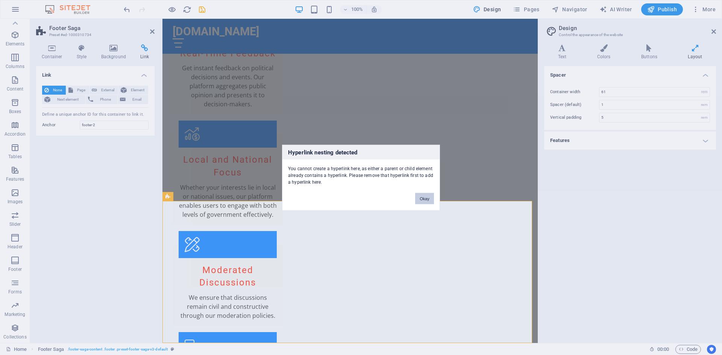
click at [419, 195] on button "Okay" at bounding box center [424, 198] width 19 height 11
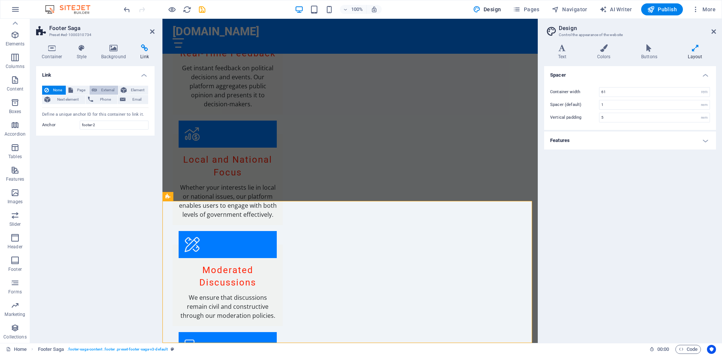
click at [96, 89] on icon at bounding box center [94, 90] width 5 height 9
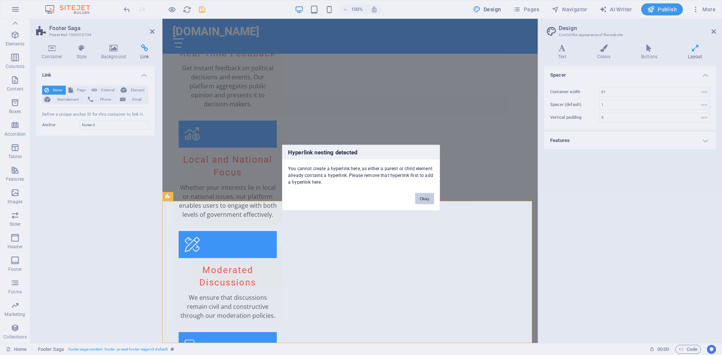
click at [420, 197] on button "Okay" at bounding box center [424, 198] width 19 height 11
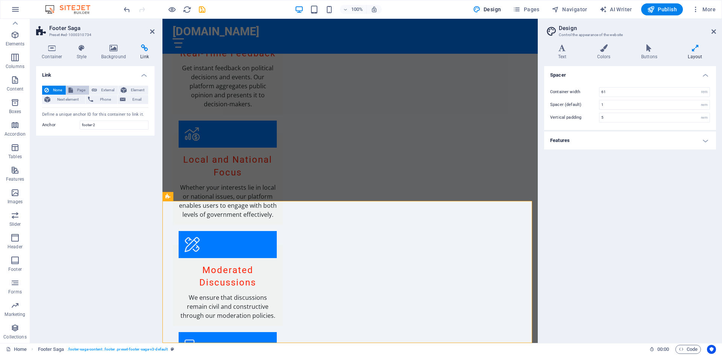
click at [79, 88] on span "Page" at bounding box center [81, 90] width 12 height 9
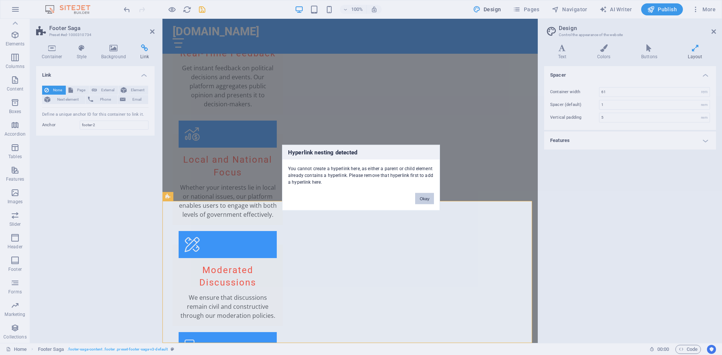
click at [424, 200] on button "Okay" at bounding box center [424, 198] width 19 height 11
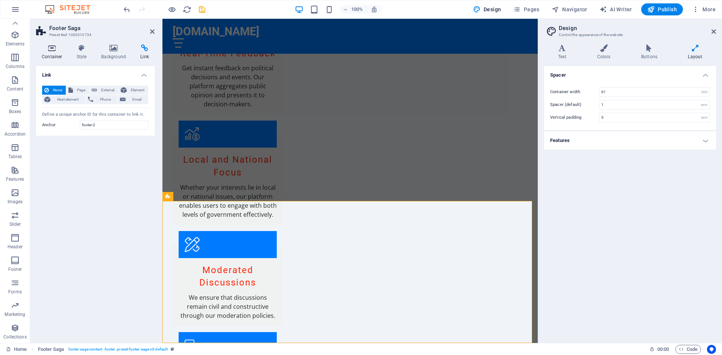
click at [52, 55] on h4 "Container" at bounding box center [53, 52] width 35 height 16
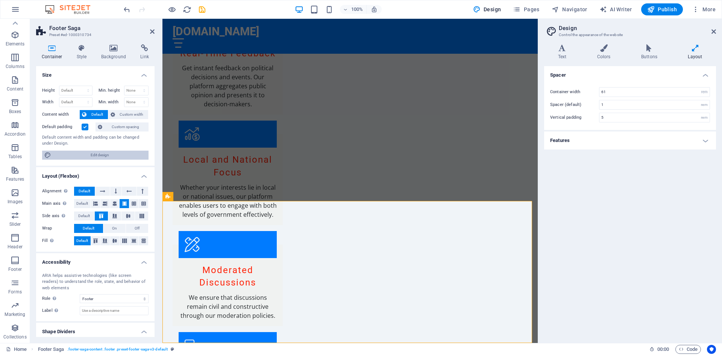
click at [94, 155] on span "Edit design" at bounding box center [99, 155] width 93 height 9
click at [646, 49] on icon at bounding box center [649, 48] width 44 height 8
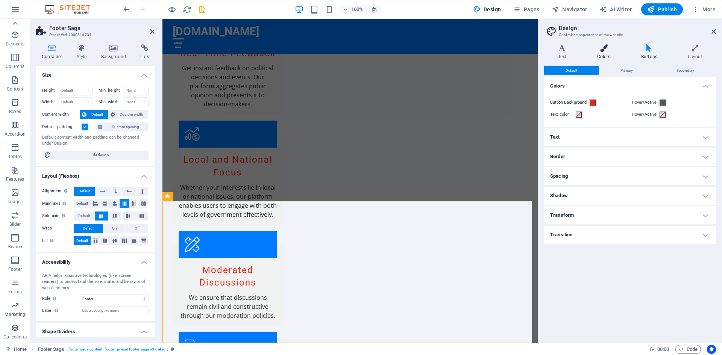
click at [603, 50] on icon at bounding box center [603, 48] width 41 height 8
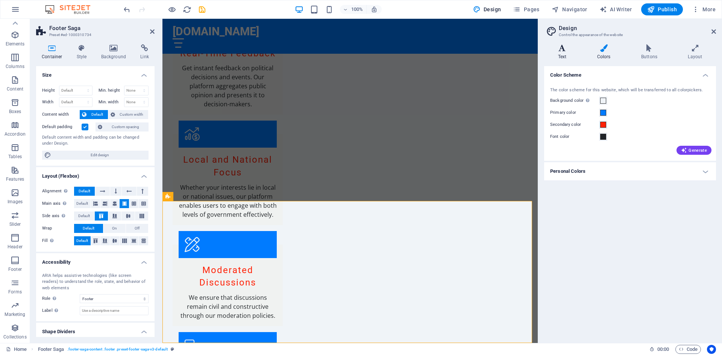
click at [563, 50] on icon at bounding box center [562, 48] width 36 height 8
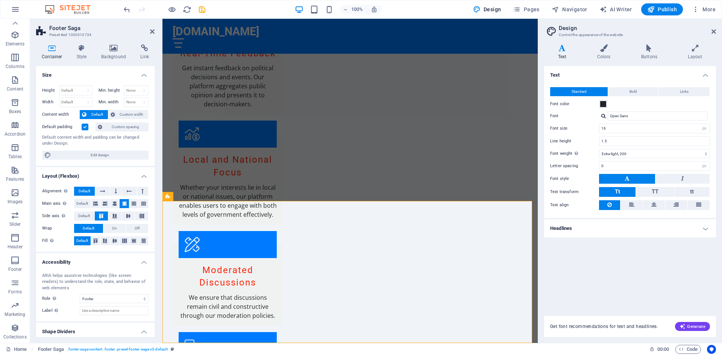
click at [704, 232] on h4 "Headlines" at bounding box center [630, 229] width 172 height 18
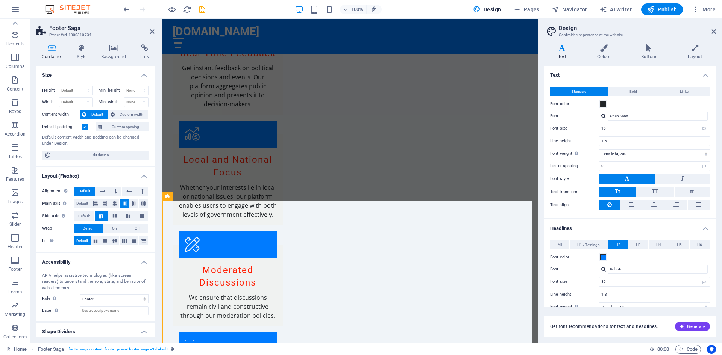
click at [704, 230] on h4 "Headlines" at bounding box center [630, 227] width 172 height 14
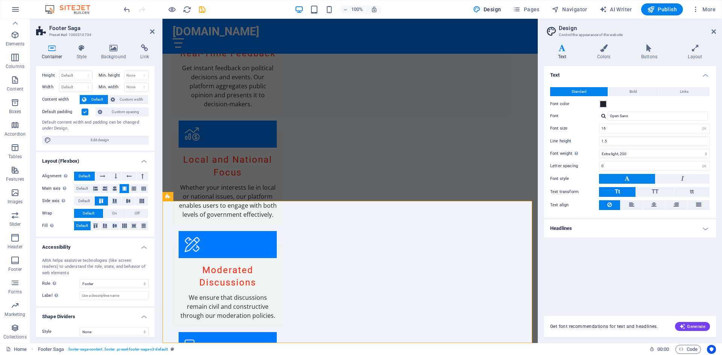
scroll to position [20, 0]
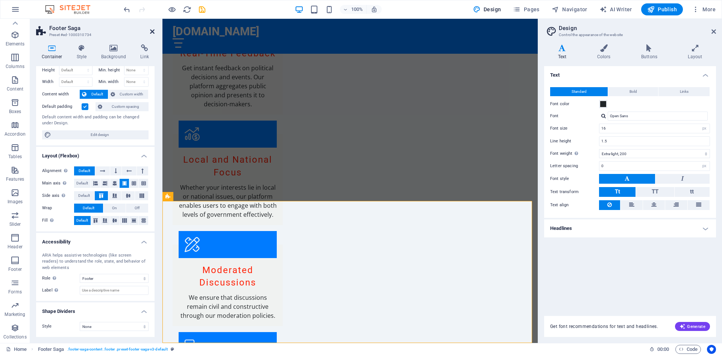
drag, startPoint x: 153, startPoint y: 31, endPoint x: 123, endPoint y: 12, distance: 36.0
click at [153, 31] on icon at bounding box center [152, 32] width 5 height 6
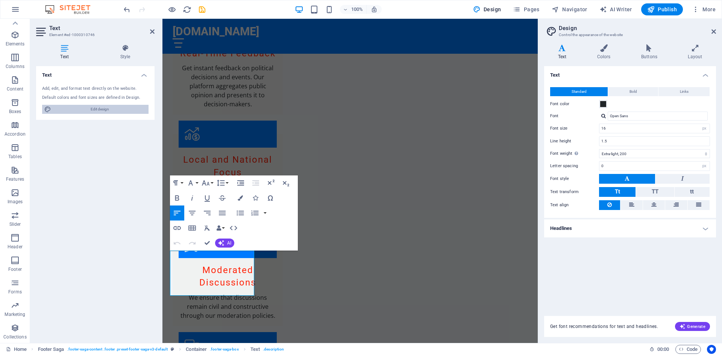
click at [104, 109] on span "Edit design" at bounding box center [99, 109] width 93 height 9
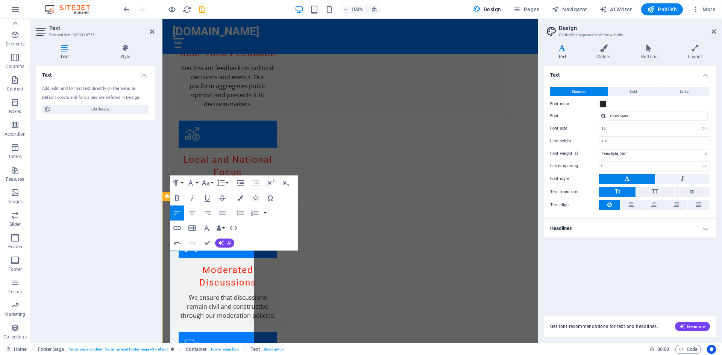
scroll to position [914, 3]
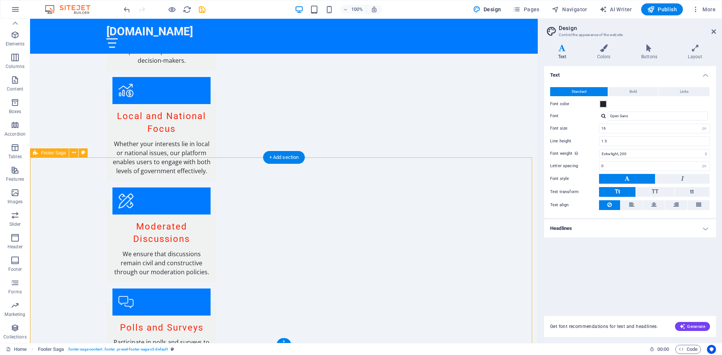
scroll to position [1041, 0]
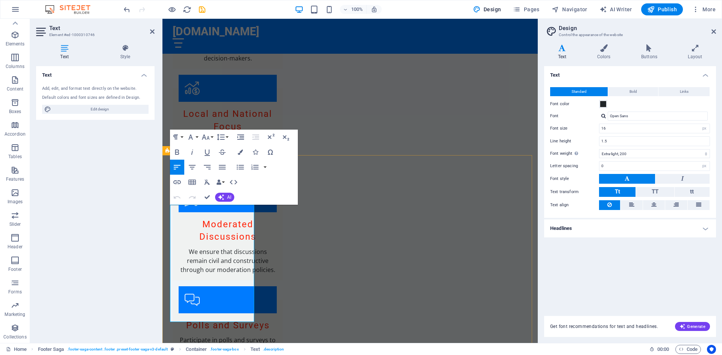
drag, startPoint x: 199, startPoint y: 316, endPoint x: 167, endPoint y: 262, distance: 61.9
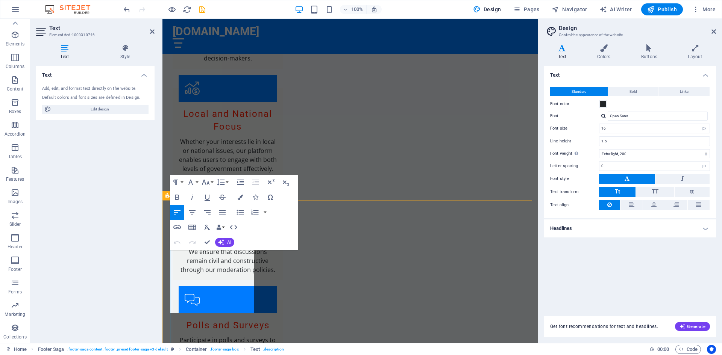
scroll to position [996, 0]
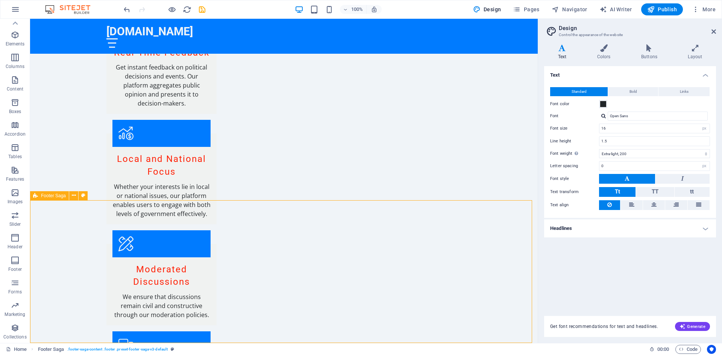
click at [53, 197] on span "Footer Saga" at bounding box center [53, 196] width 25 height 5
click at [74, 197] on icon at bounding box center [74, 196] width 4 height 8
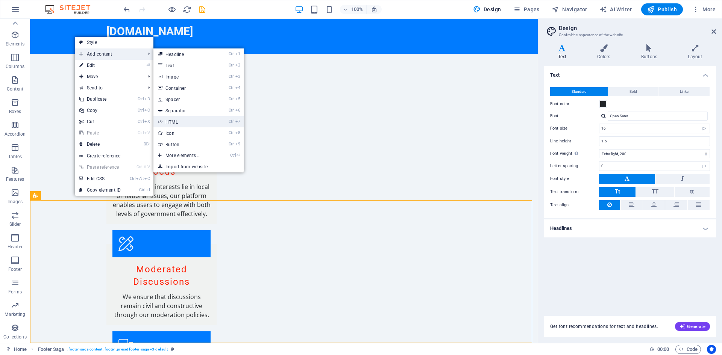
click at [181, 124] on link "Ctrl 7 HTML" at bounding box center [184, 121] width 62 height 11
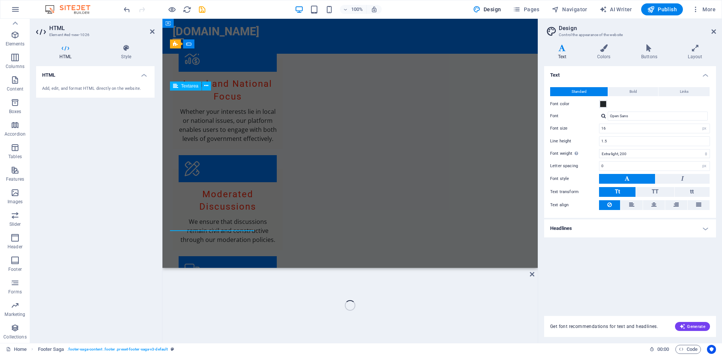
scroll to position [921, 0]
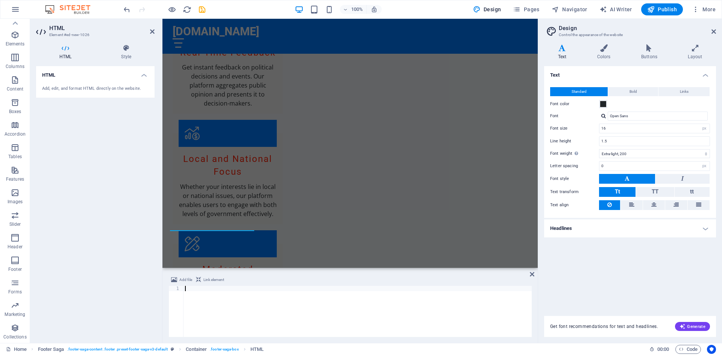
type textarea "crossorigin="anonymous"></script>"
click at [297, 309] on div "< script async src = "https://pagead2.googlesyndication.com/pagead/js/adsbygoog…" at bounding box center [358, 317] width 348 height 62
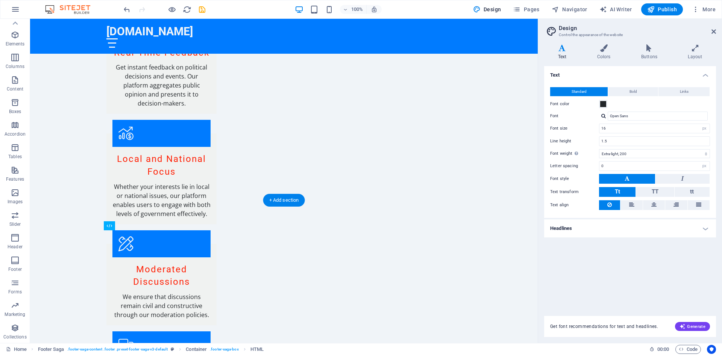
scroll to position [1006, 0]
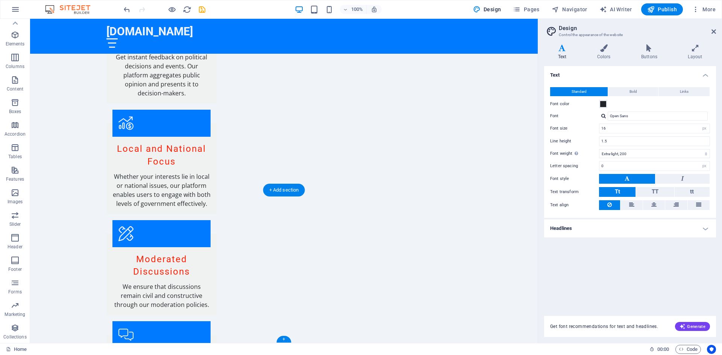
drag, startPoint x: 109, startPoint y: 237, endPoint x: 108, endPoint y: 303, distance: 66.6
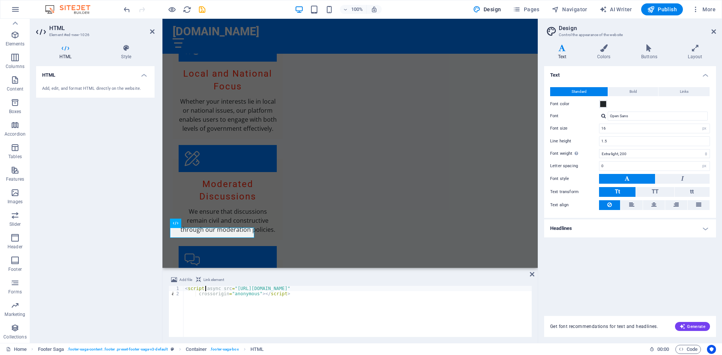
click at [205, 288] on div "< script async src = "https://pagead2.googlesyndication.com/pagead/js/adsbygoog…" at bounding box center [358, 317] width 348 height 62
click at [202, 281] on button "Link element" at bounding box center [210, 280] width 30 height 9
click at [177, 280] on button "Add file" at bounding box center [181, 280] width 23 height 9
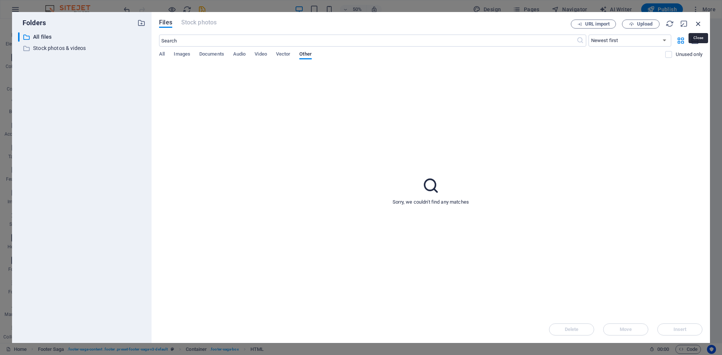
click at [697, 25] on icon "button" at bounding box center [698, 24] width 8 height 8
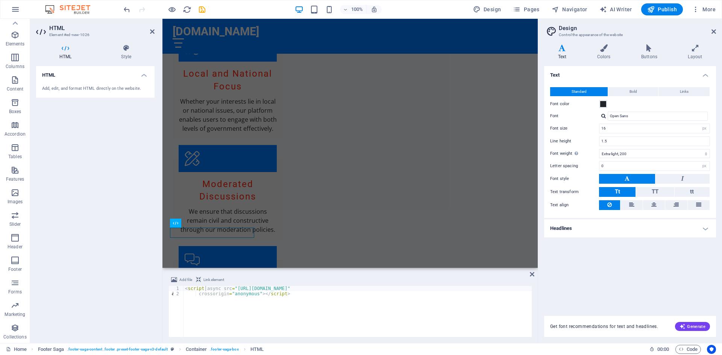
type textarea "crossorigin="anonymous"></script>"
click at [262, 319] on div "< script async src = "https://pagead2.googlesyndication.com/pagead/js/adsbygoog…" at bounding box center [358, 317] width 348 height 62
click at [299, 311] on div "< script async src = "https://pagead2.googlesyndication.com/pagead/js/adsbygoog…" at bounding box center [358, 317] width 348 height 62
drag, startPoint x: 152, startPoint y: 32, endPoint x: 123, endPoint y: 17, distance: 33.0
click at [152, 32] on icon at bounding box center [152, 32] width 5 height 6
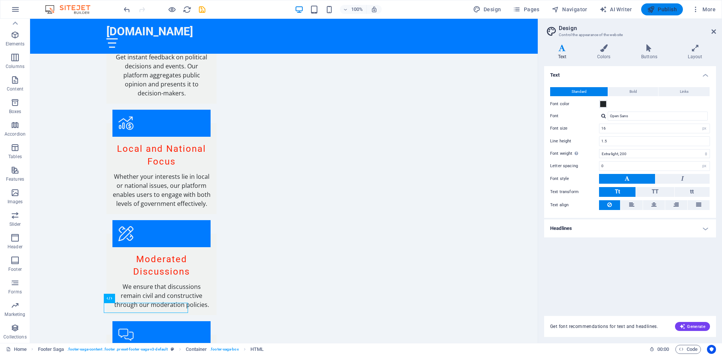
click at [651, 12] on icon "button" at bounding box center [651, 10] width 8 height 8
checkbox input "false"
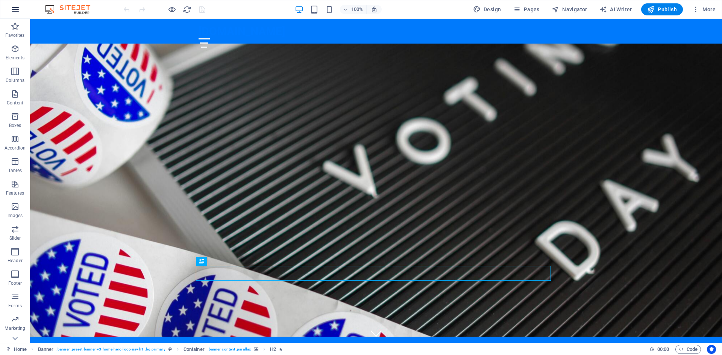
click at [10, 9] on button "button" at bounding box center [15, 9] width 18 height 18
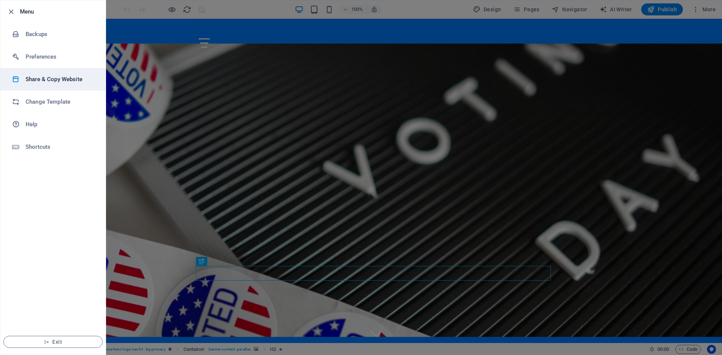
click at [48, 81] on h6 "Share & Copy Website" at bounding box center [61, 79] width 70 height 9
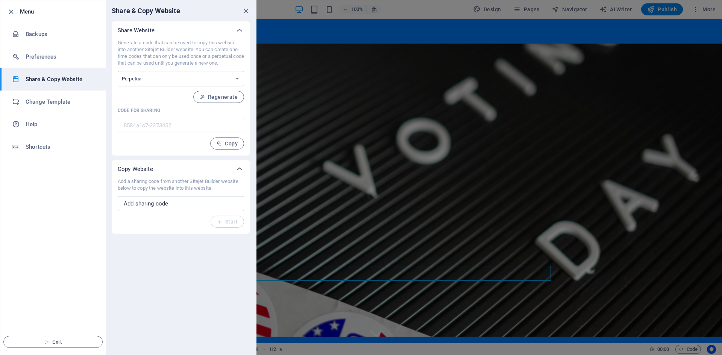
click at [293, 97] on div at bounding box center [361, 177] width 722 height 355
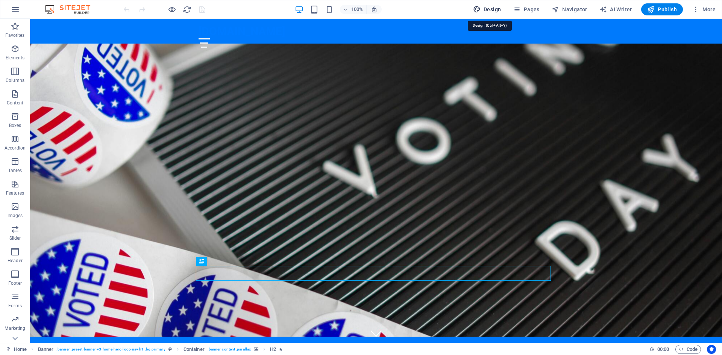
click at [488, 8] on span "Design" at bounding box center [487, 10] width 28 height 8
select select "px"
select select "200"
select select "px"
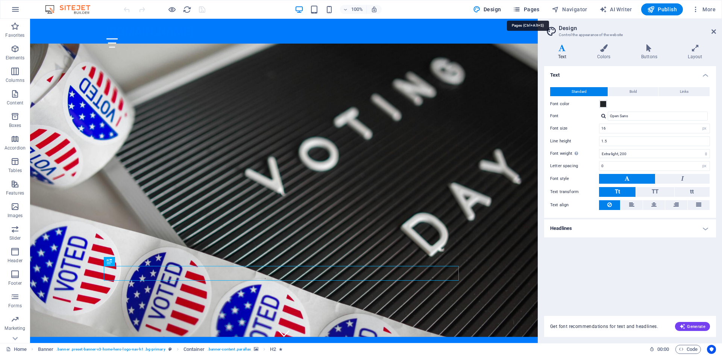
click at [527, 9] on span "Pages" at bounding box center [526, 10] width 26 height 8
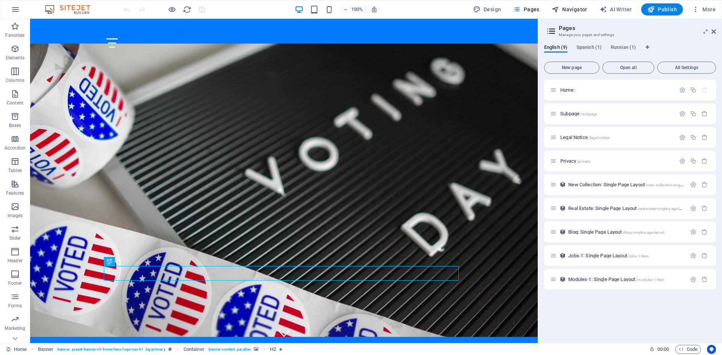
click at [574, 10] on span "Navigator" at bounding box center [570, 10] width 36 height 8
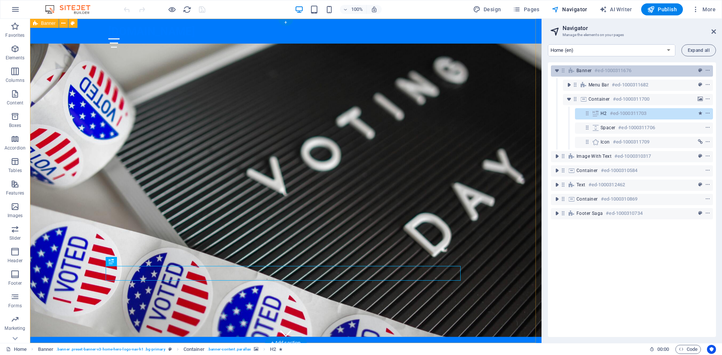
click at [592, 70] on div "Banner #ed-1000311676" at bounding box center [625, 70] width 99 height 9
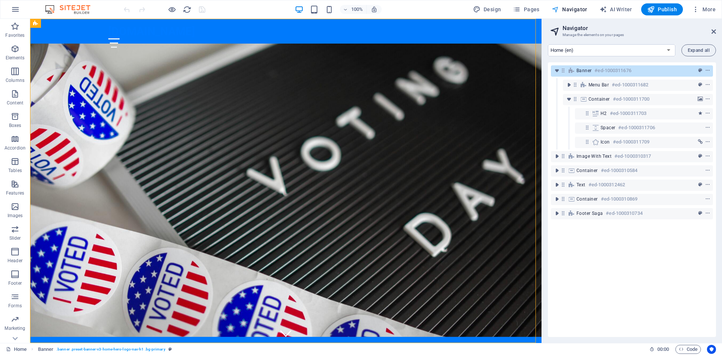
click at [578, 9] on span "Navigator" at bounding box center [570, 10] width 36 height 8
click at [698, 11] on icon "button" at bounding box center [696, 10] width 8 height 8
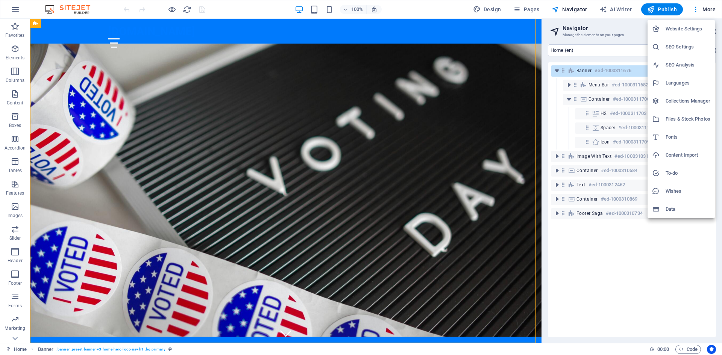
click at [695, 28] on h6 "Website Settings" at bounding box center [688, 28] width 45 height 9
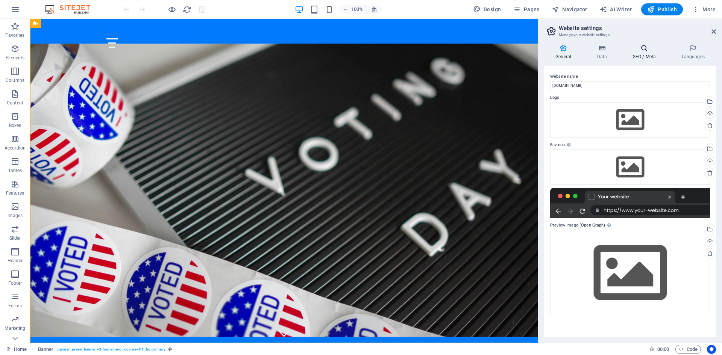
click at [637, 56] on h4 "SEO / Meta" at bounding box center [645, 52] width 49 height 16
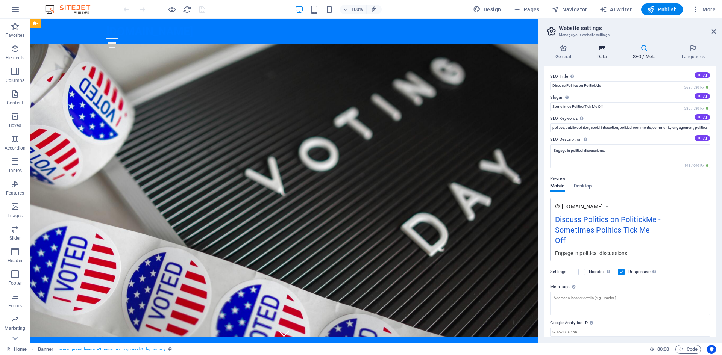
click at [606, 49] on icon at bounding box center [601, 48] width 33 height 8
